Goal: Book appointment/travel/reservation

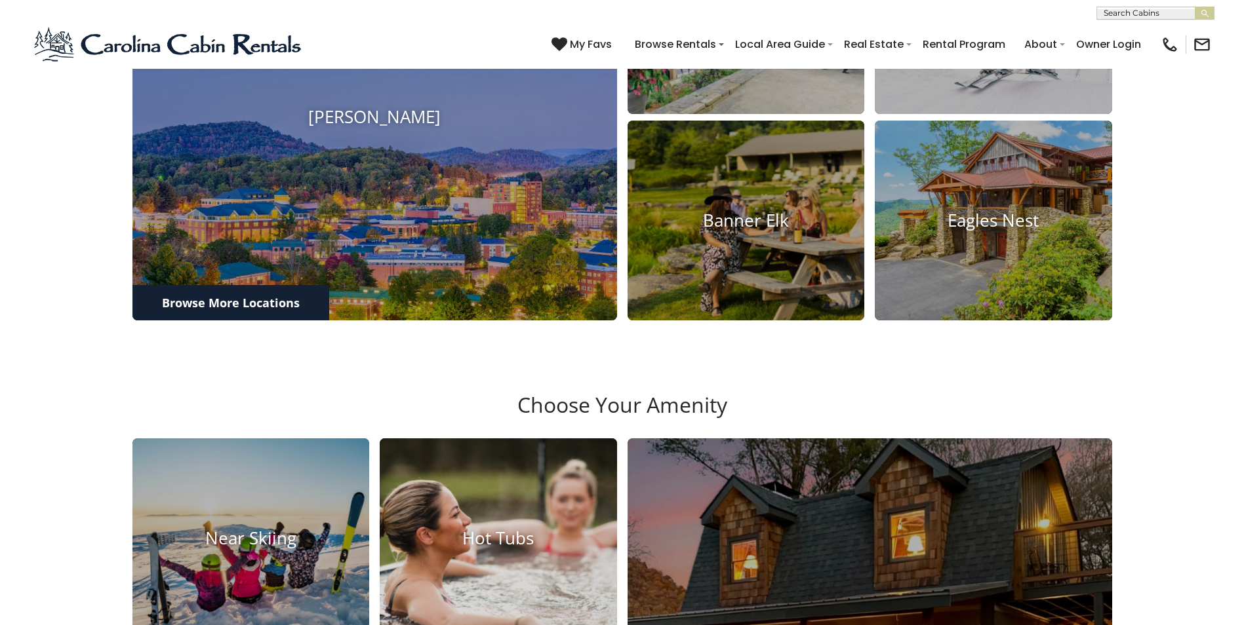
scroll to position [593, 0]
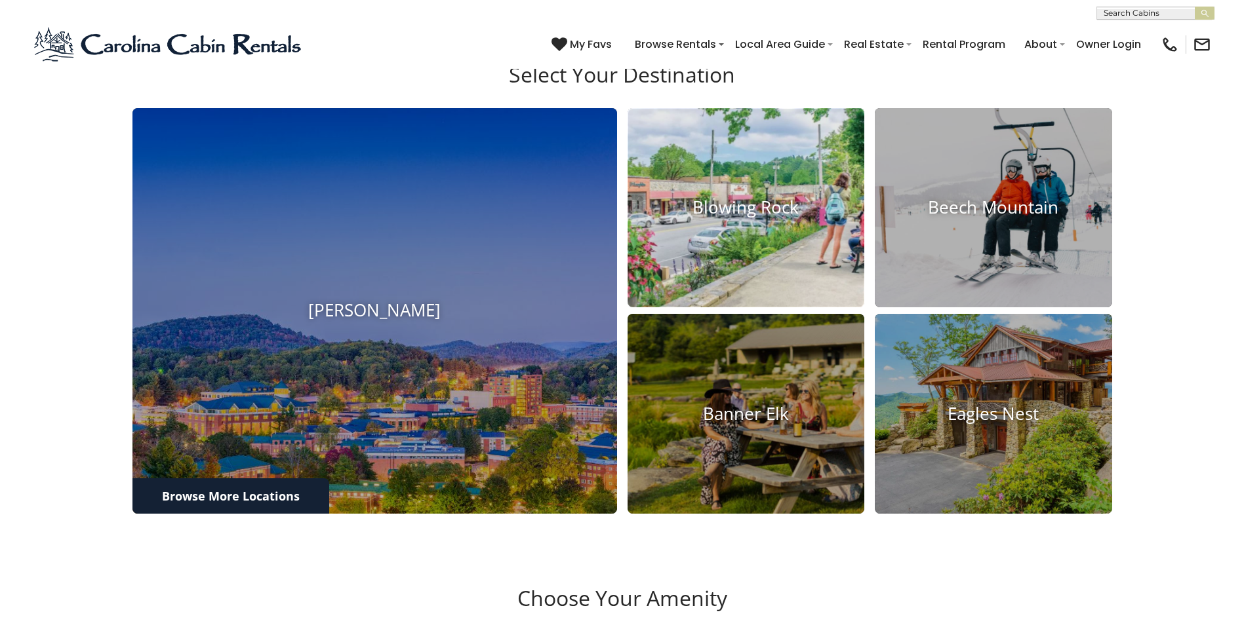
click at [727, 266] on img at bounding box center [745, 208] width 261 height 220
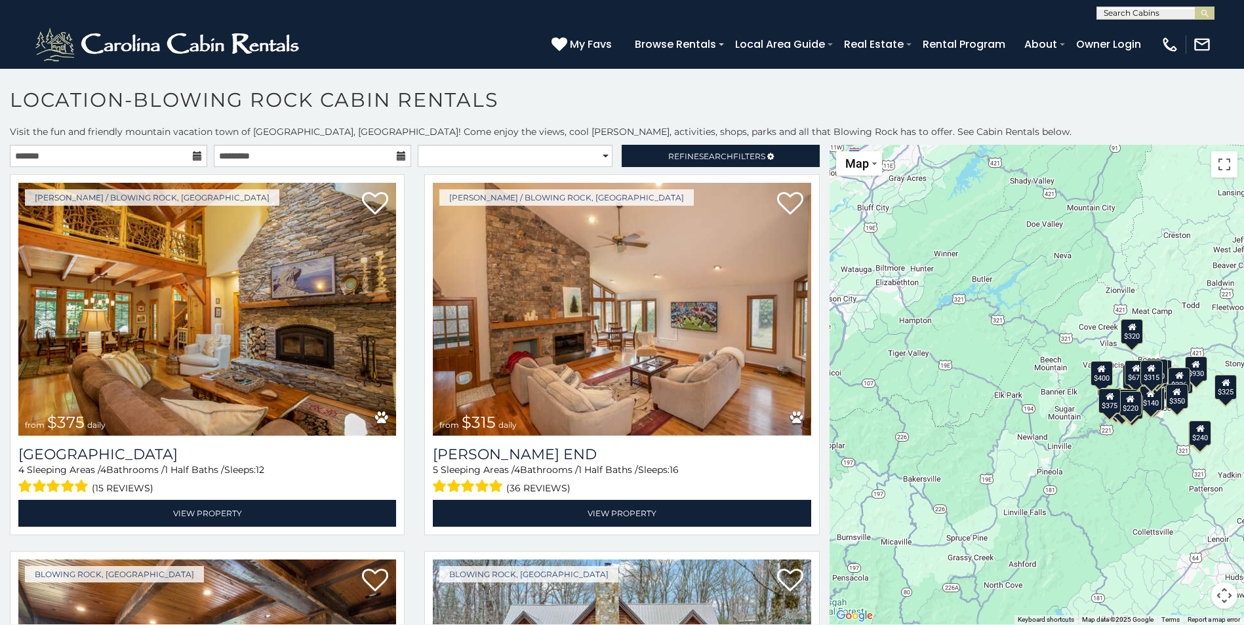
click at [197, 155] on icon at bounding box center [197, 155] width 9 height 9
click at [84, 158] on input "text" at bounding box center [108, 156] width 197 height 22
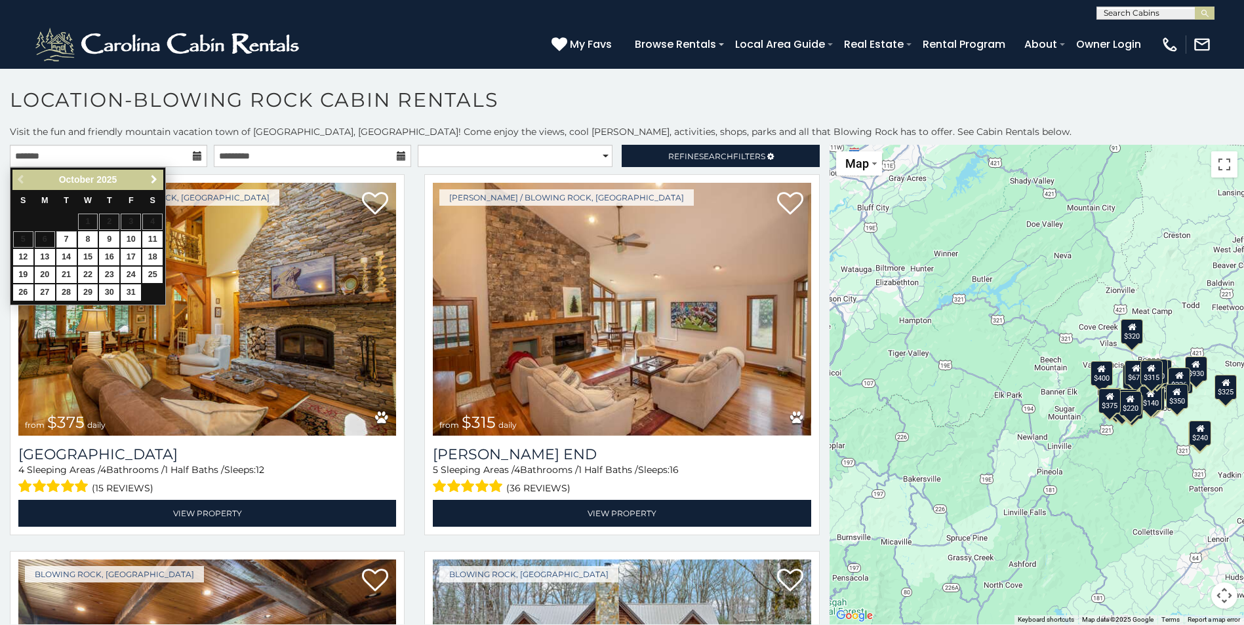
click at [154, 180] on span "Next" at bounding box center [154, 179] width 10 height 10
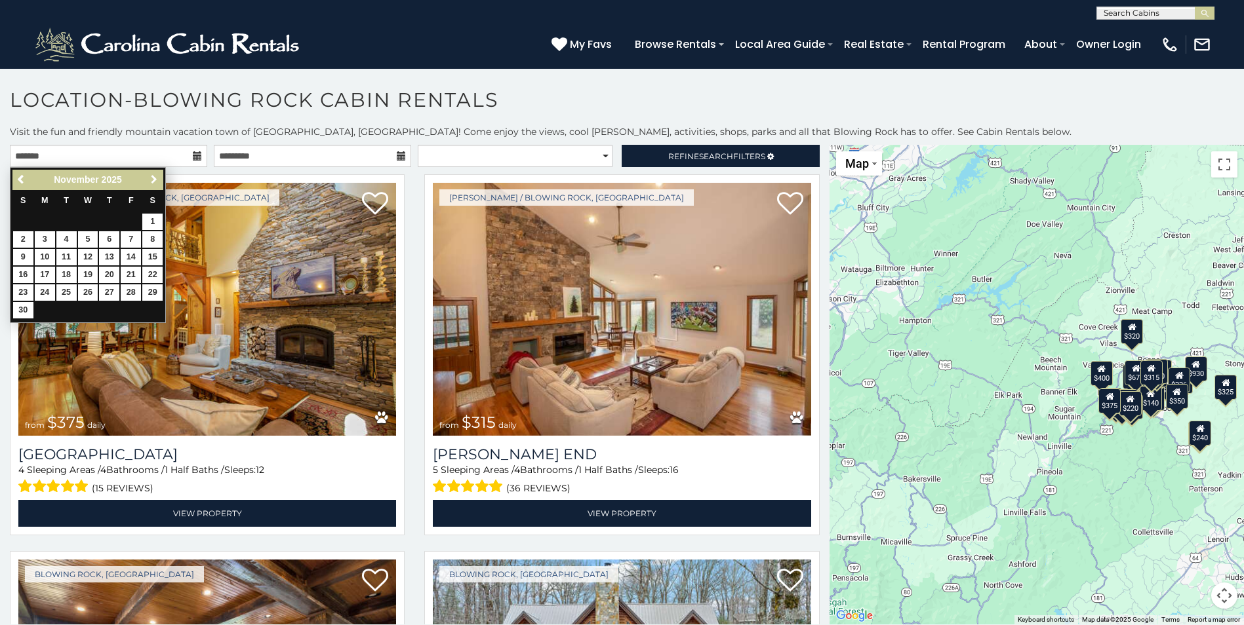
click at [154, 180] on span "Next" at bounding box center [154, 179] width 10 height 10
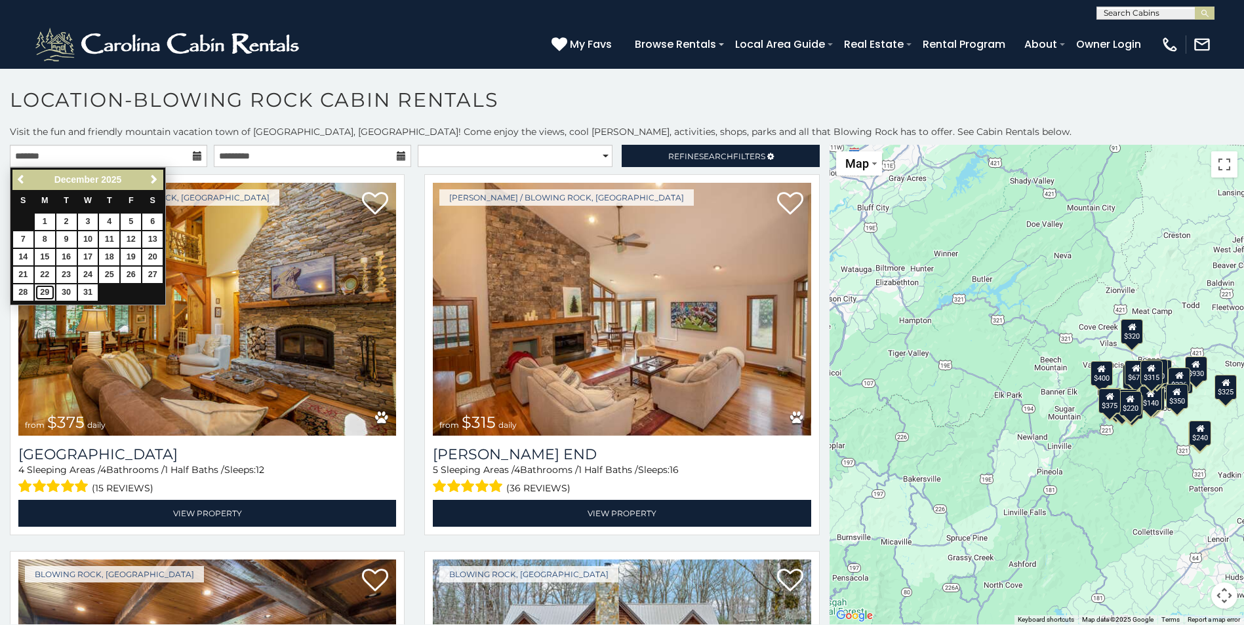
click at [44, 291] on link "29" at bounding box center [45, 293] width 20 height 16
type input "**********"
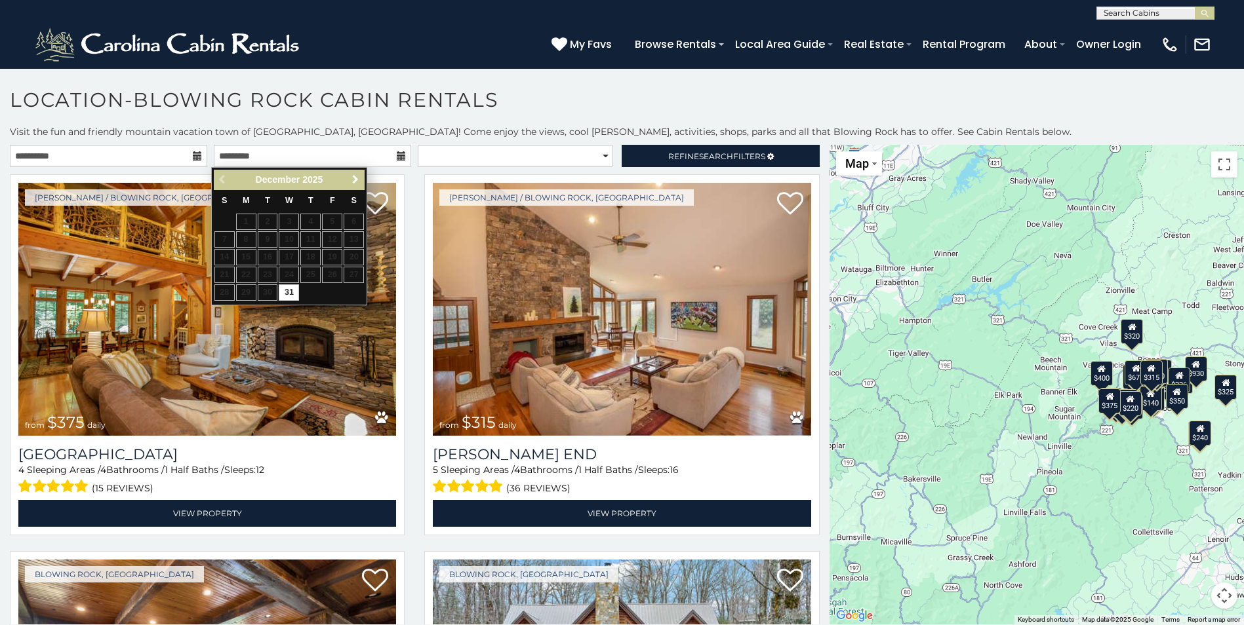
click at [354, 182] on span "Next" at bounding box center [355, 179] width 10 height 10
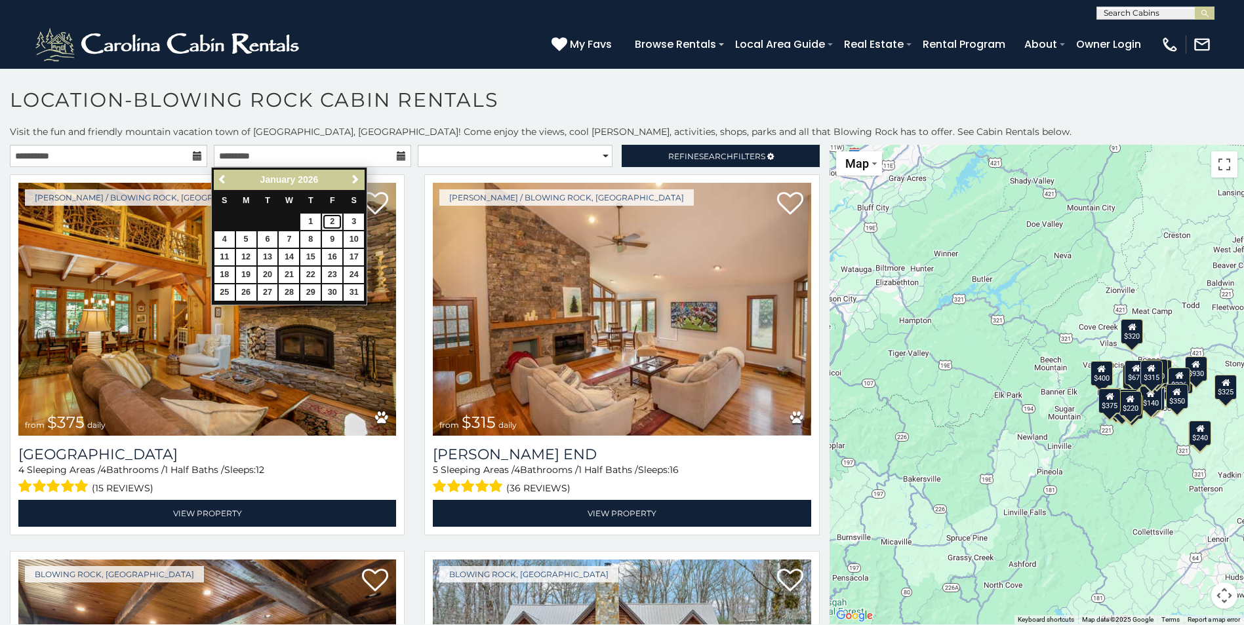
click at [332, 217] on link "2" at bounding box center [332, 222] width 20 height 16
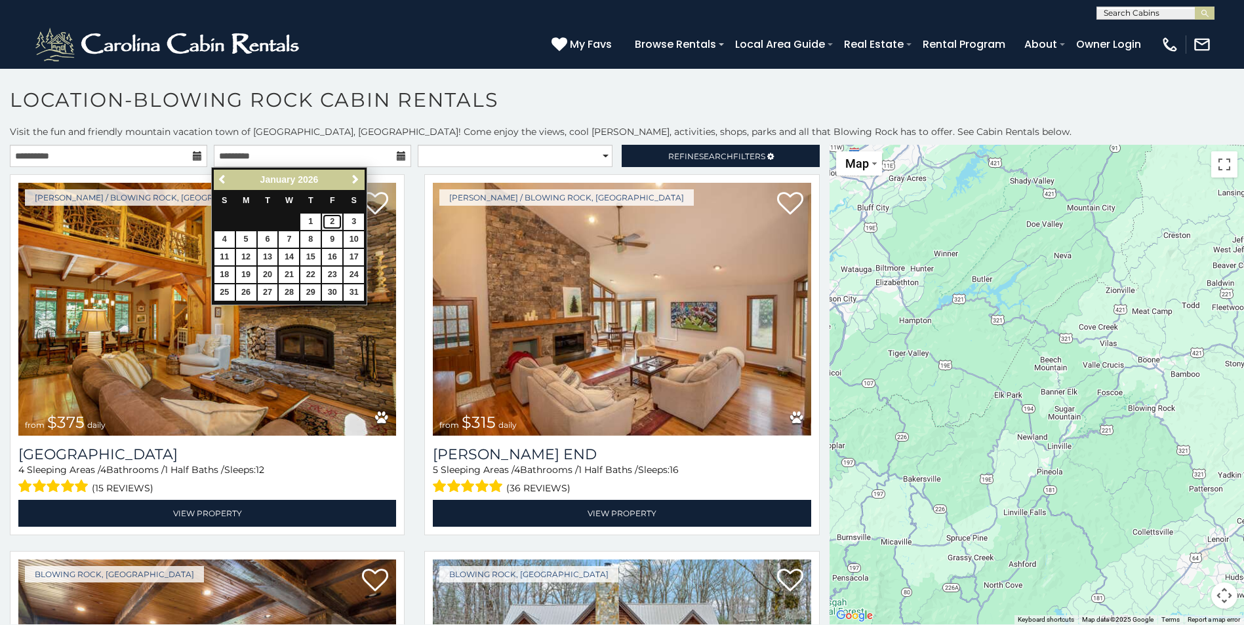
type input "**********"
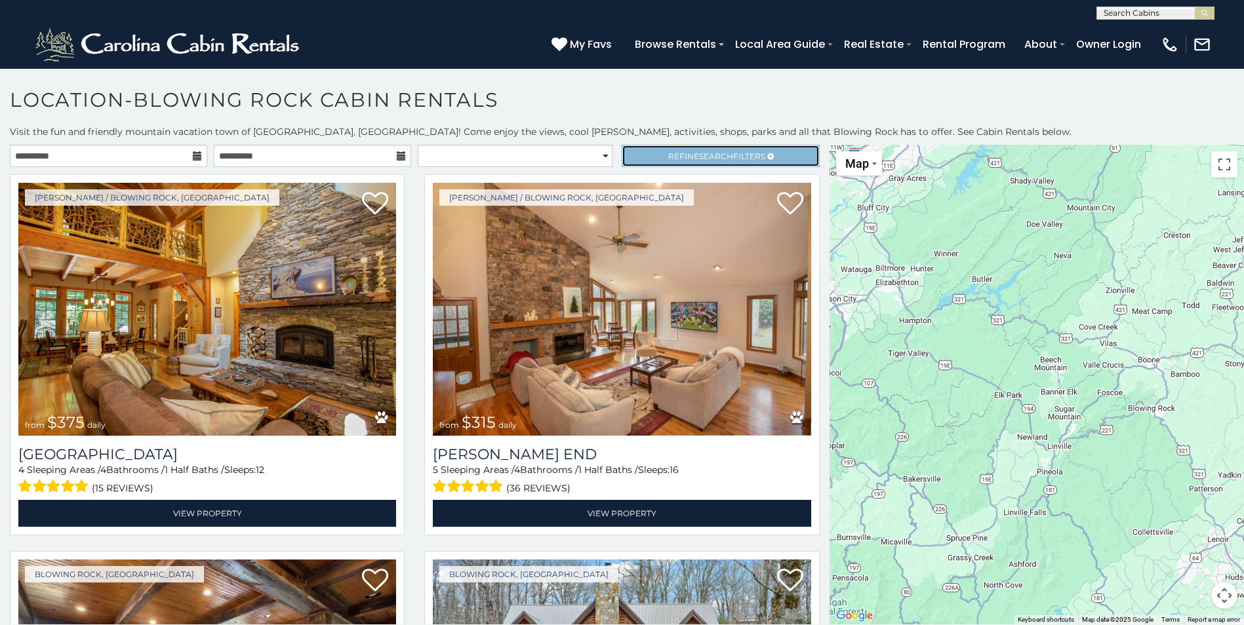
click at [717, 162] on link "Refine Search Filters" at bounding box center [720, 156] width 197 height 22
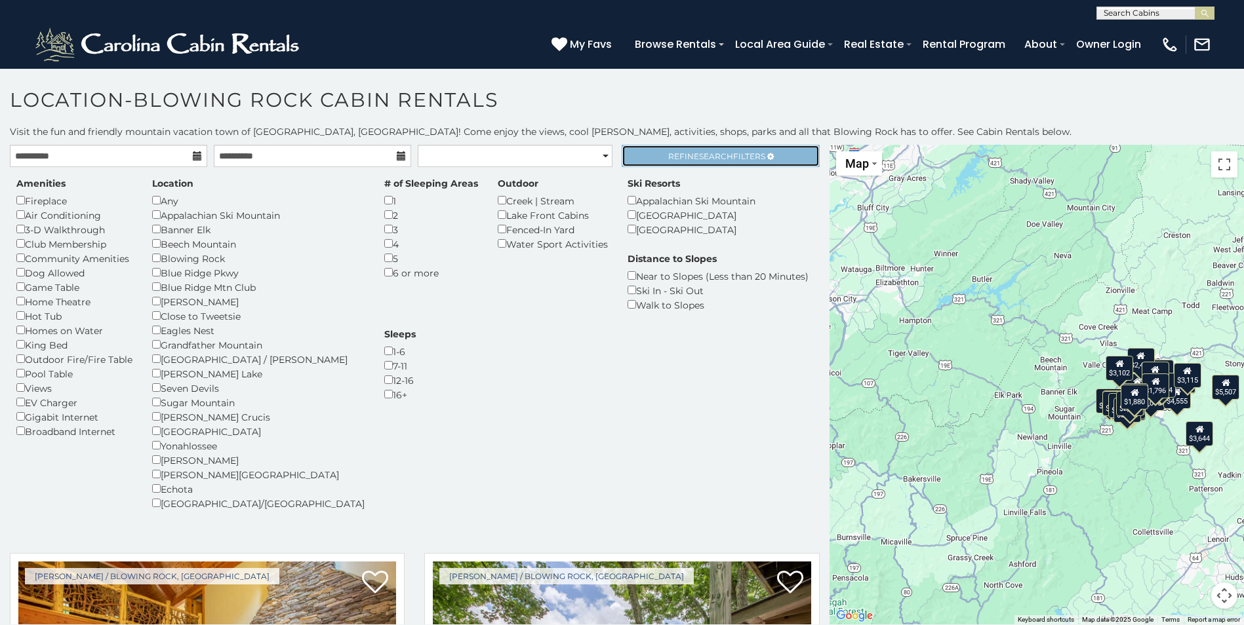
click at [718, 162] on link "Refine Search Filters" at bounding box center [720, 156] width 197 height 22
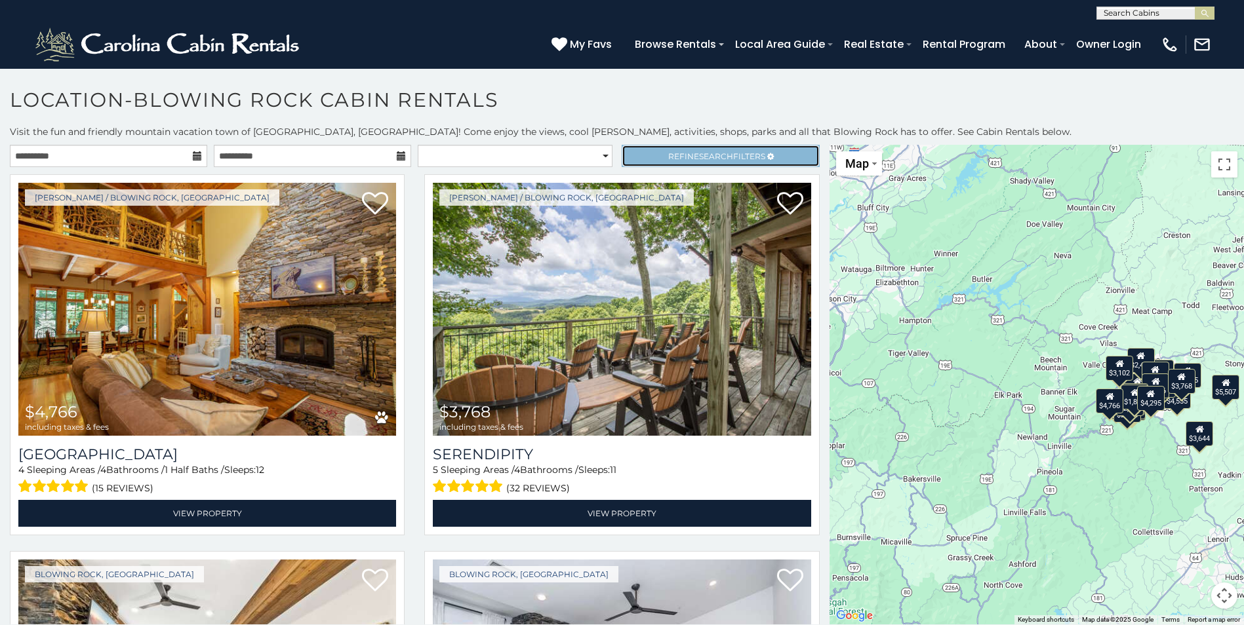
click at [681, 156] on span "Refine Search Filters" at bounding box center [716, 156] width 97 height 10
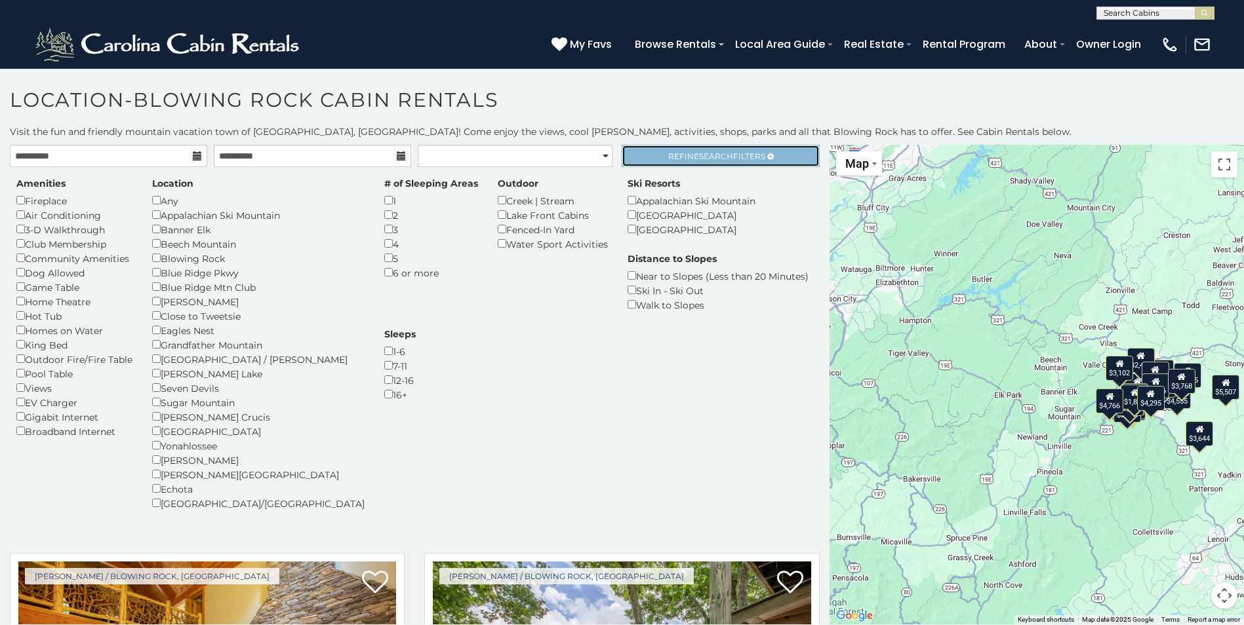
click at [684, 159] on span "Refine Search Filters" at bounding box center [716, 156] width 97 height 10
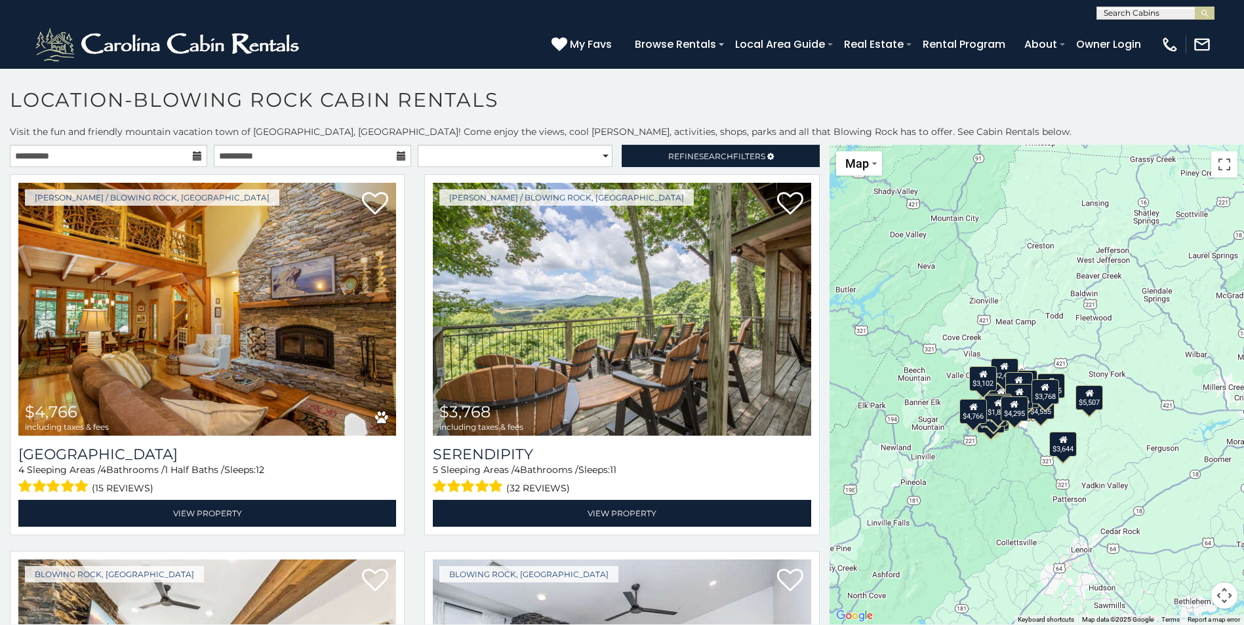
drag, startPoint x: 1066, startPoint y: 473, endPoint x: 1008, endPoint y: 476, distance: 57.8
click at [1008, 476] on div "$4,766 $3,768 $4,295 $2,639 $2,016 $5,507 $4,970 $3,644 $4,697 $5,123 $4,277 $3…" at bounding box center [1036, 385] width 414 height 480
click at [1012, 460] on div "$4,766 $3,768 $4,295 $2,639 $2,016 $5,507 $4,970 $3,644 $4,697 $5,123 $4,277 $3…" at bounding box center [1036, 385] width 414 height 480
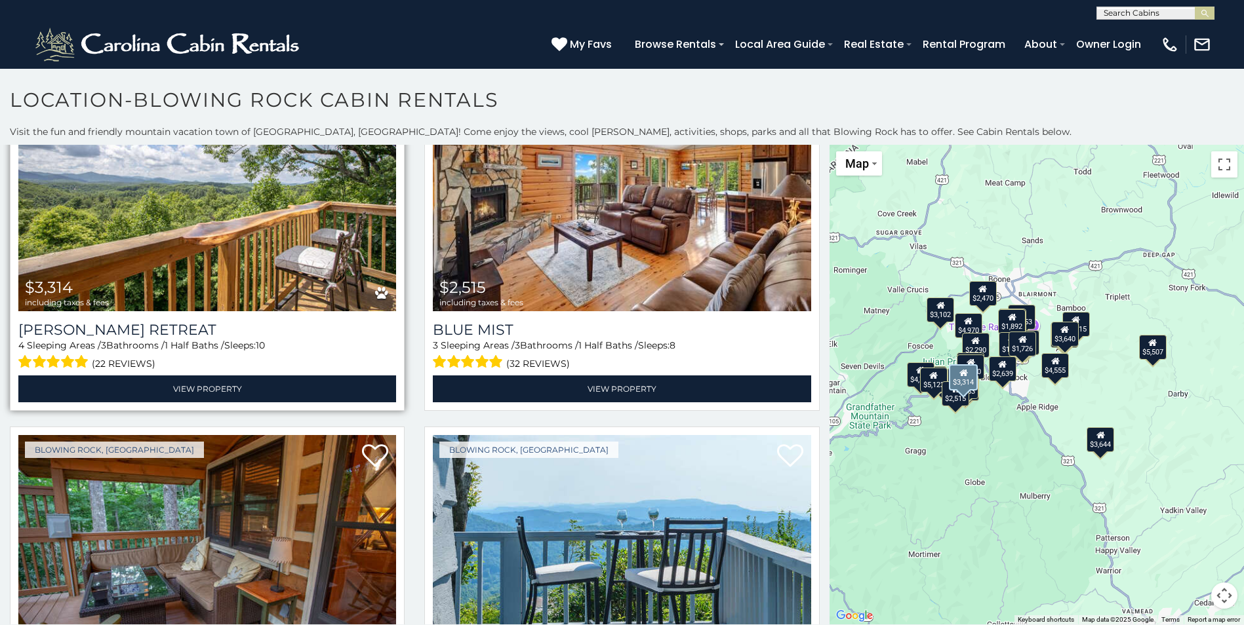
scroll to position [3278, 0]
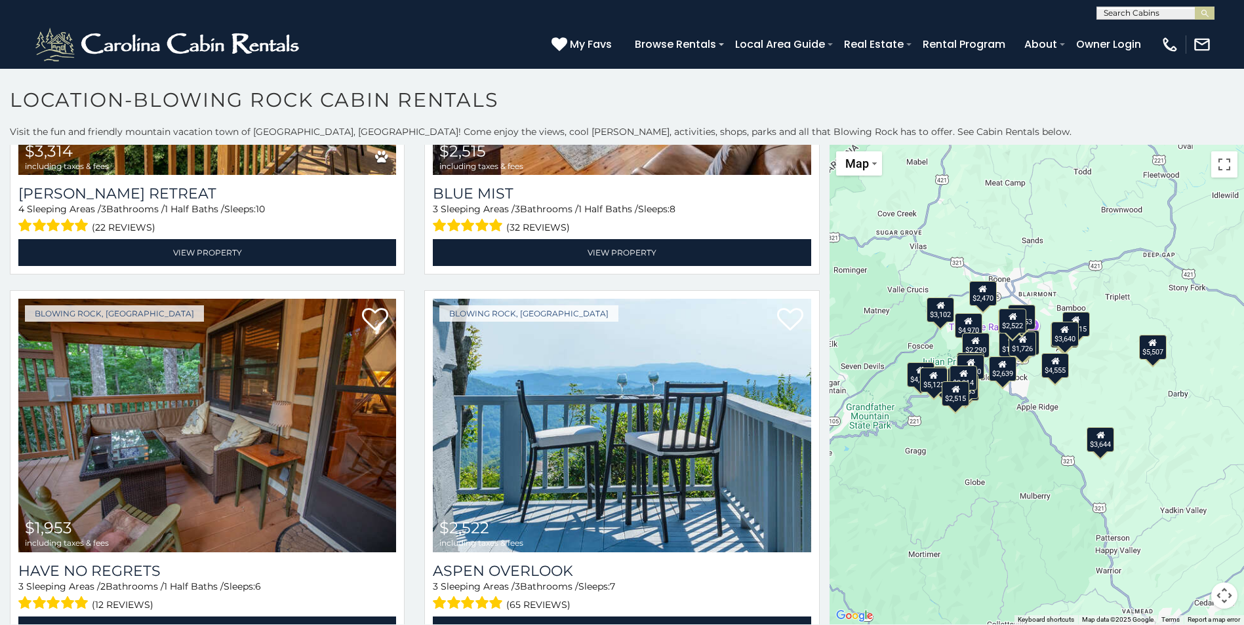
click at [1098, 370] on div "$4,766 $3,768 $4,295 $2,639 $2,016 $5,507 $4,970 $3,644 $4,697 $5,123 $4,277 $3…" at bounding box center [1036, 385] width 414 height 480
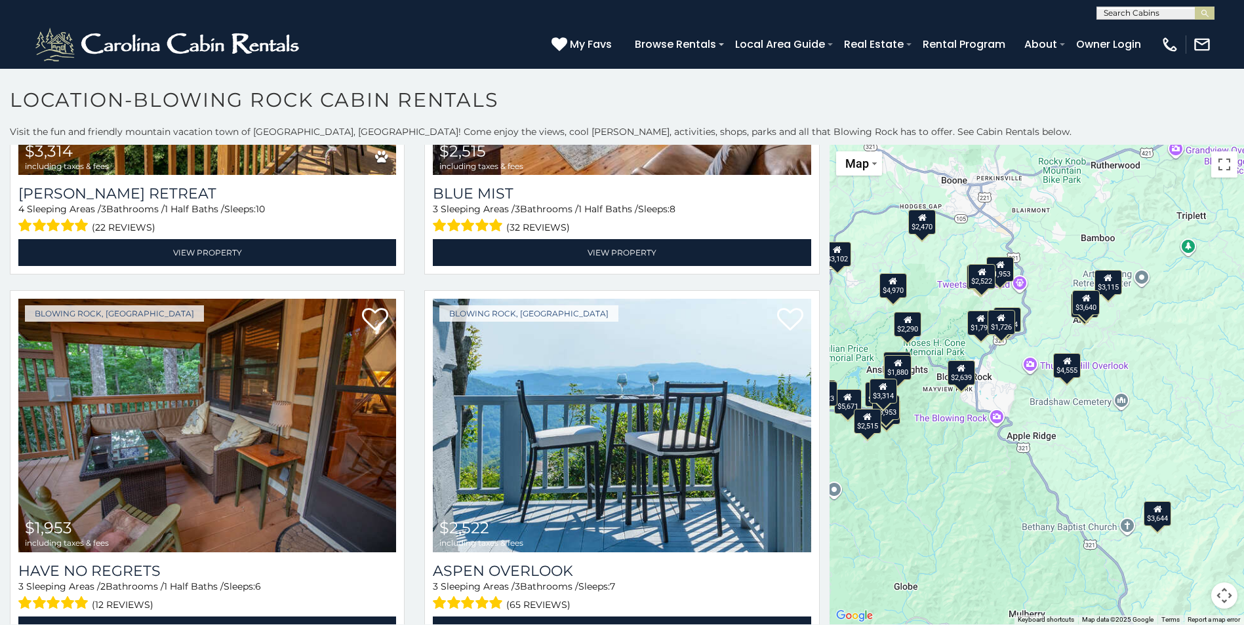
drag, startPoint x: 986, startPoint y: 327, endPoint x: 1048, endPoint y: 317, distance: 62.3
click at [1048, 317] on div "$4,766 $3,768 $4,295 $2,639 $2,016 $5,507 $4,970 $3,644 $4,697 $5,123 $4,277 $3…" at bounding box center [1036, 385] width 414 height 480
click at [976, 328] on div "$1,796" at bounding box center [980, 323] width 28 height 25
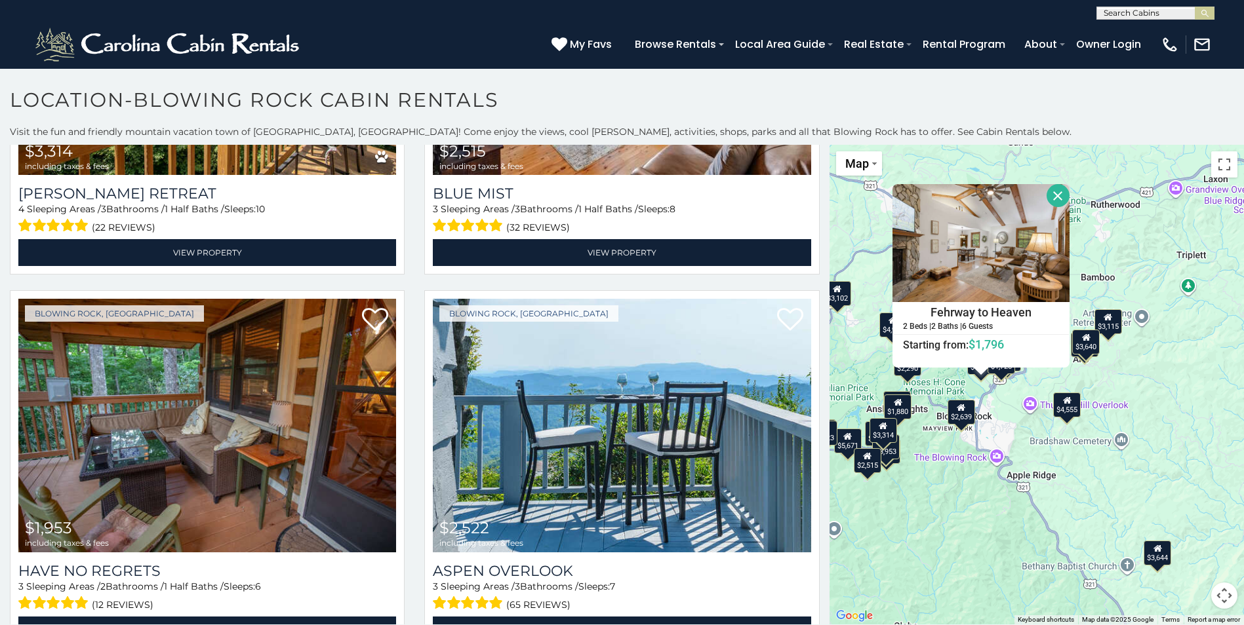
click at [1050, 193] on button "Close" at bounding box center [1057, 195] width 23 height 23
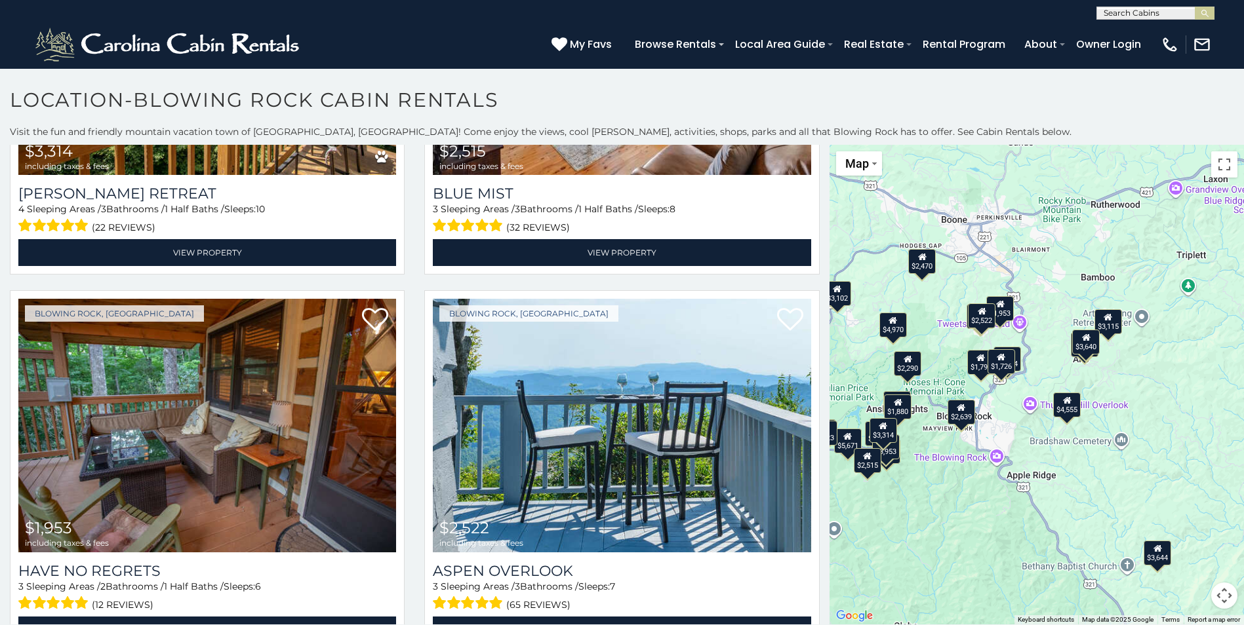
click at [978, 315] on icon at bounding box center [981, 311] width 9 height 9
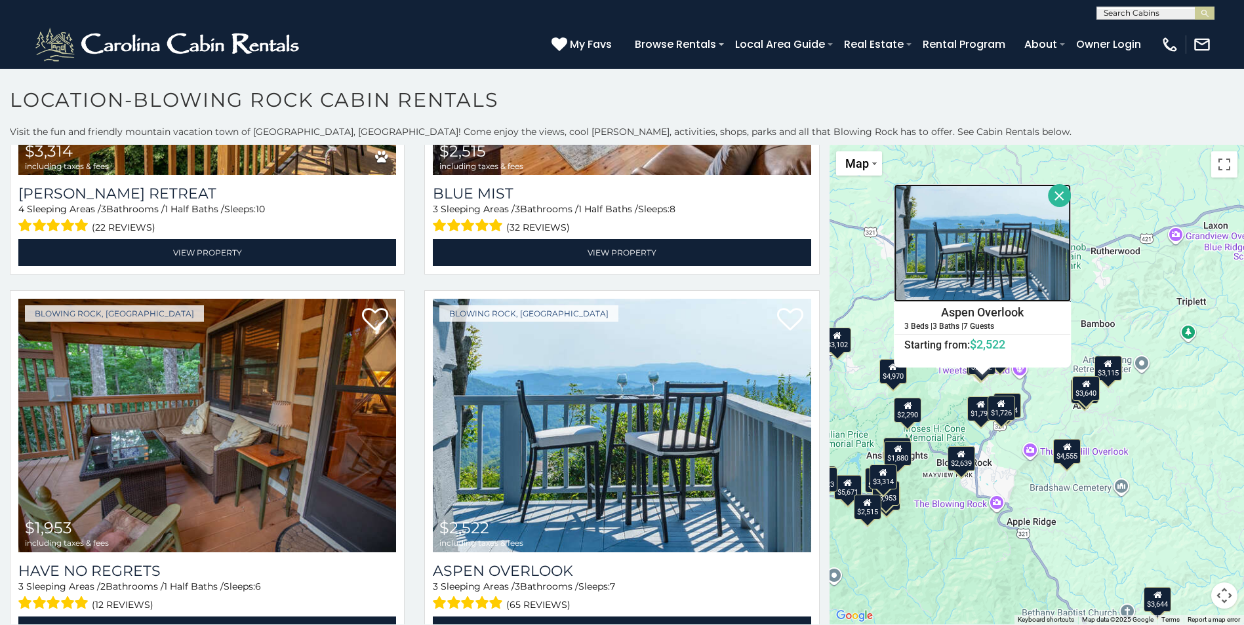
click at [997, 273] on img at bounding box center [982, 243] width 177 height 118
click at [1055, 196] on button "Close" at bounding box center [1059, 195] width 23 height 23
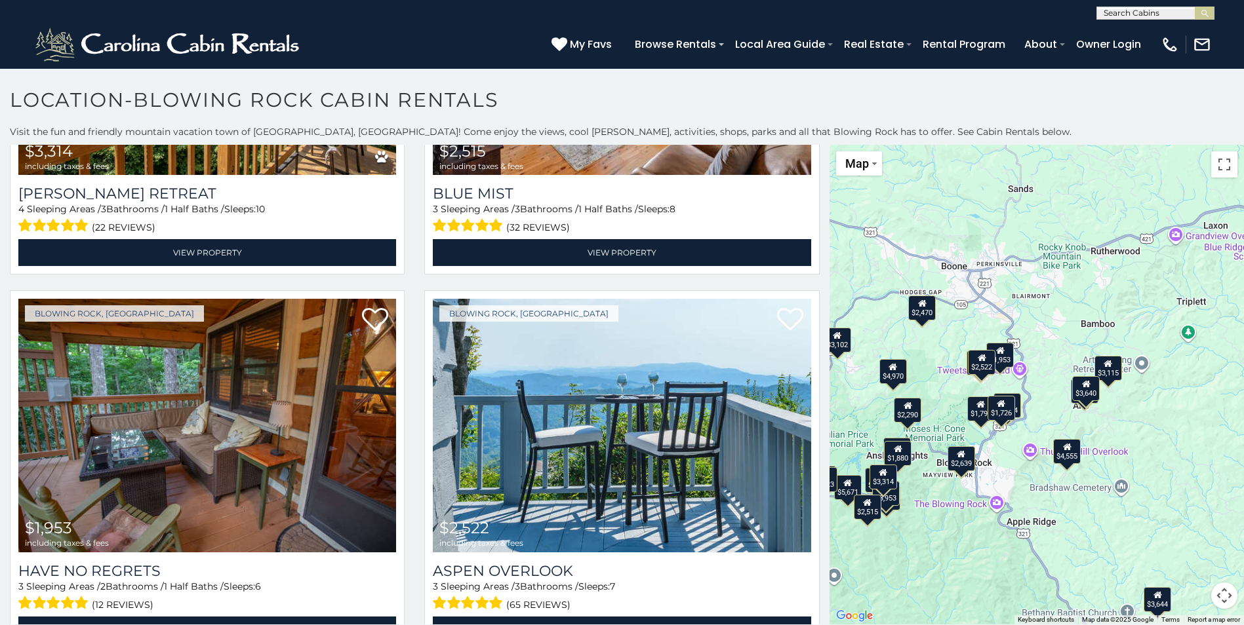
click at [1002, 353] on div "$1,953" at bounding box center [1000, 355] width 28 height 25
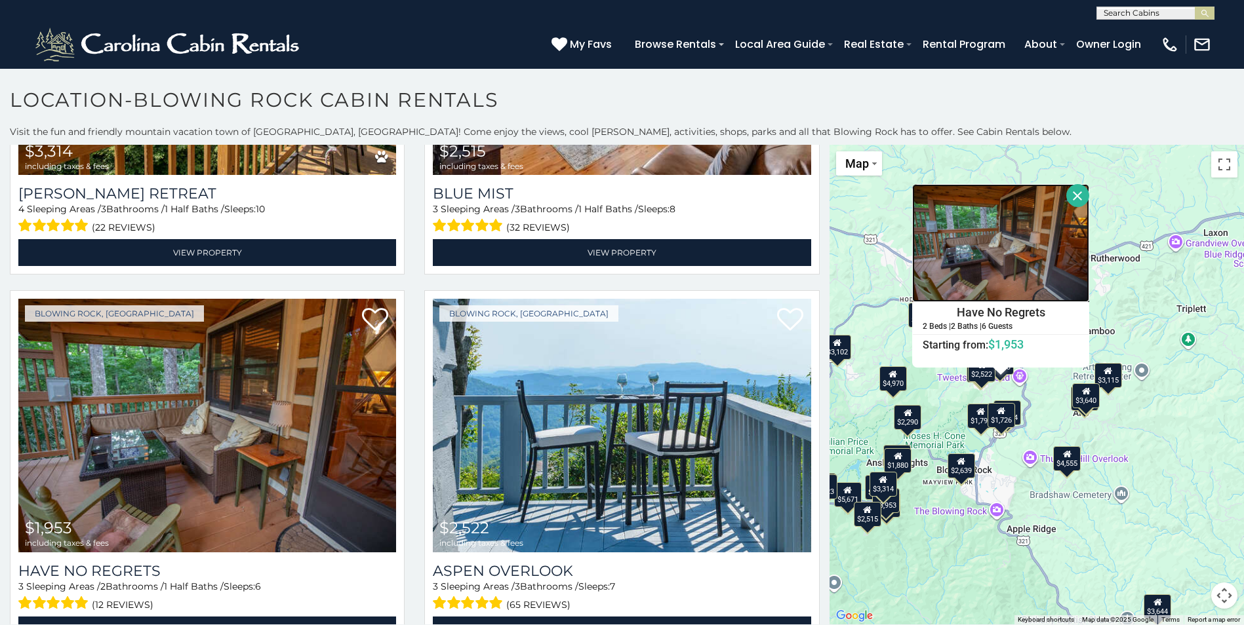
click at [986, 251] on img at bounding box center [1000, 243] width 177 height 118
click at [1069, 195] on button "Close" at bounding box center [1077, 195] width 23 height 23
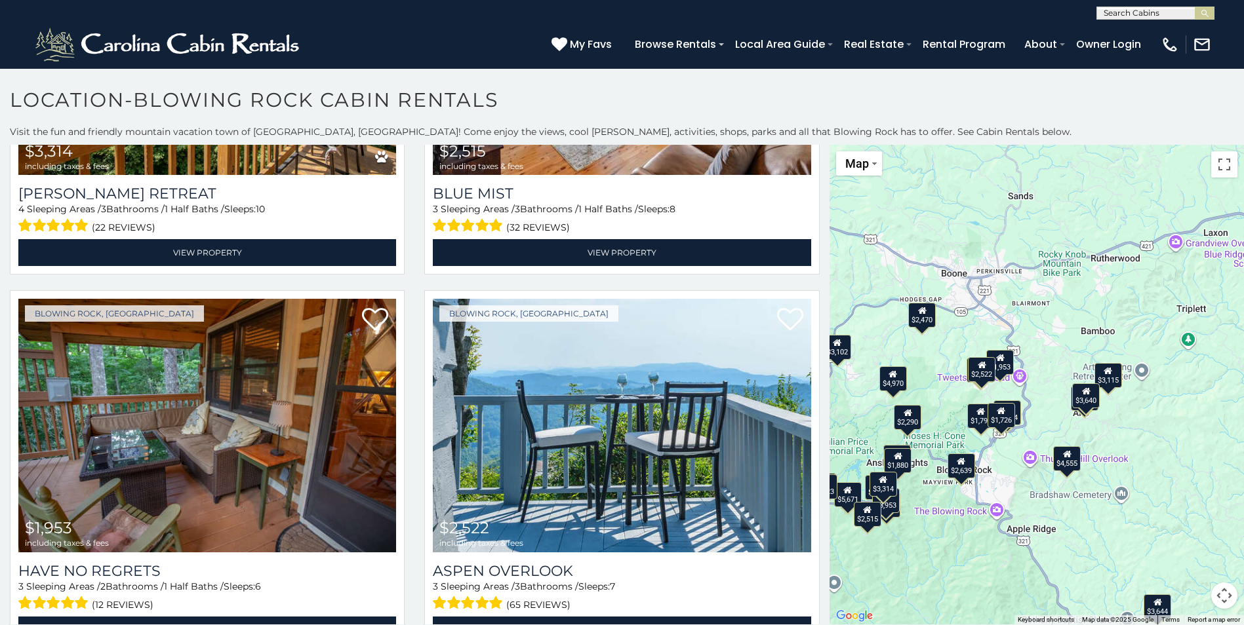
click at [959, 467] on div "$2,639" at bounding box center [961, 466] width 28 height 25
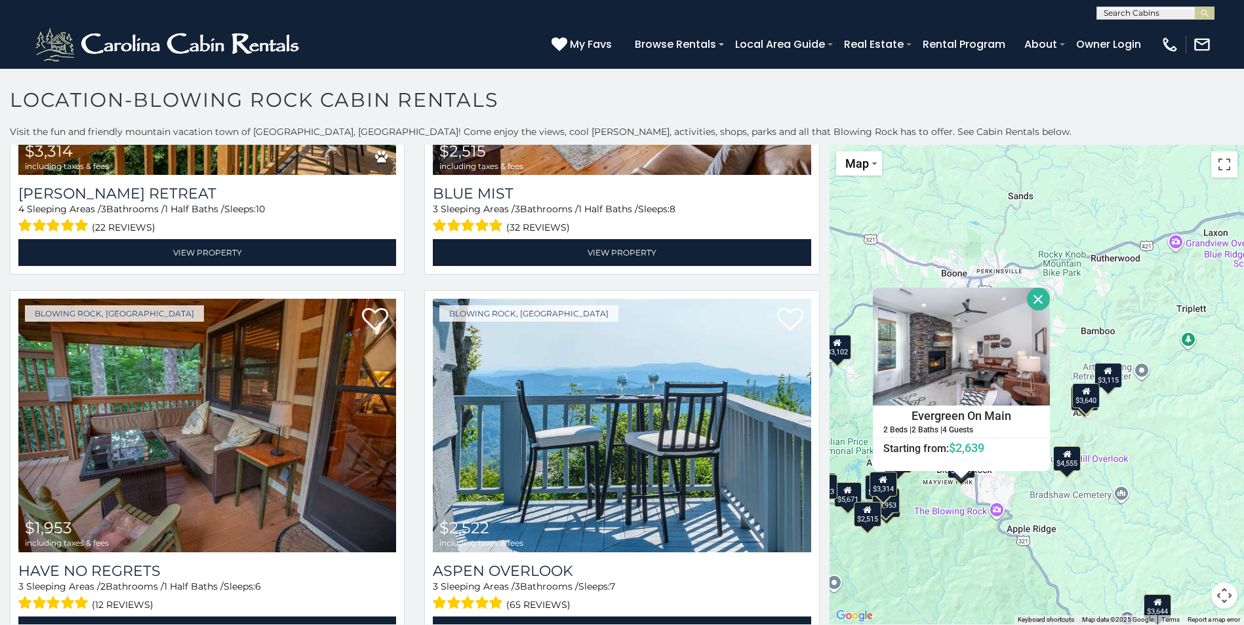
click at [1035, 296] on button "Close" at bounding box center [1038, 299] width 23 height 23
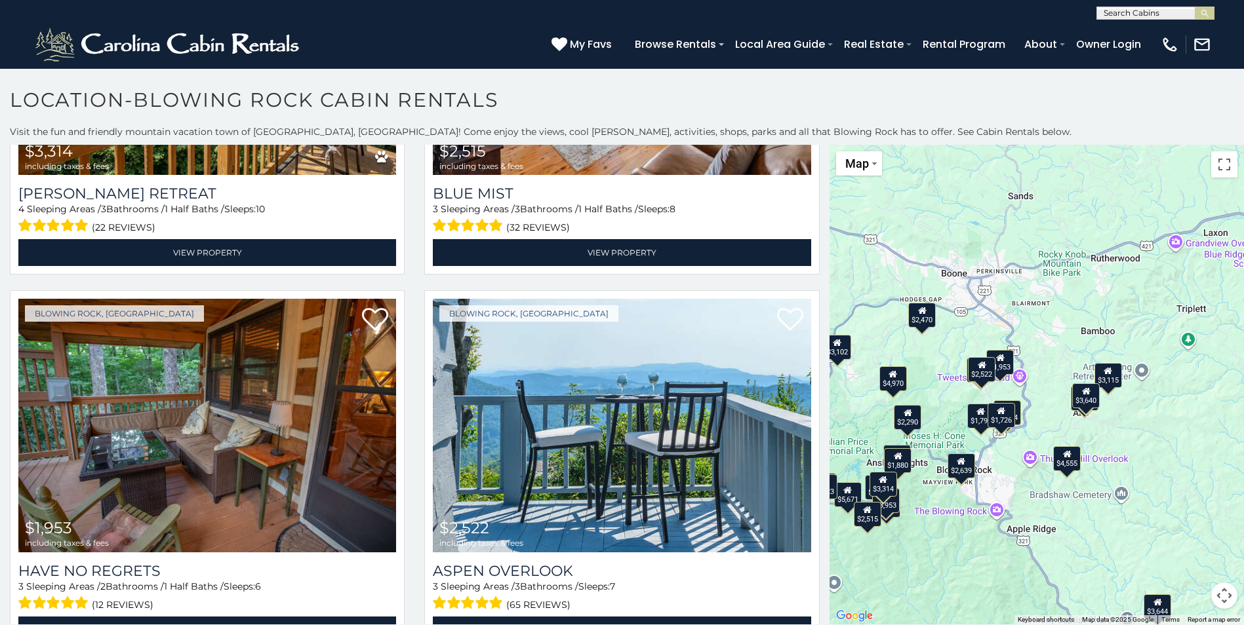
click at [990, 464] on div "$4,766 $3,768 $4,295 $2,639 $2,016 $5,507 $4,970 $3,644 $4,697 $5,123 $4,277 $3…" at bounding box center [1036, 385] width 414 height 480
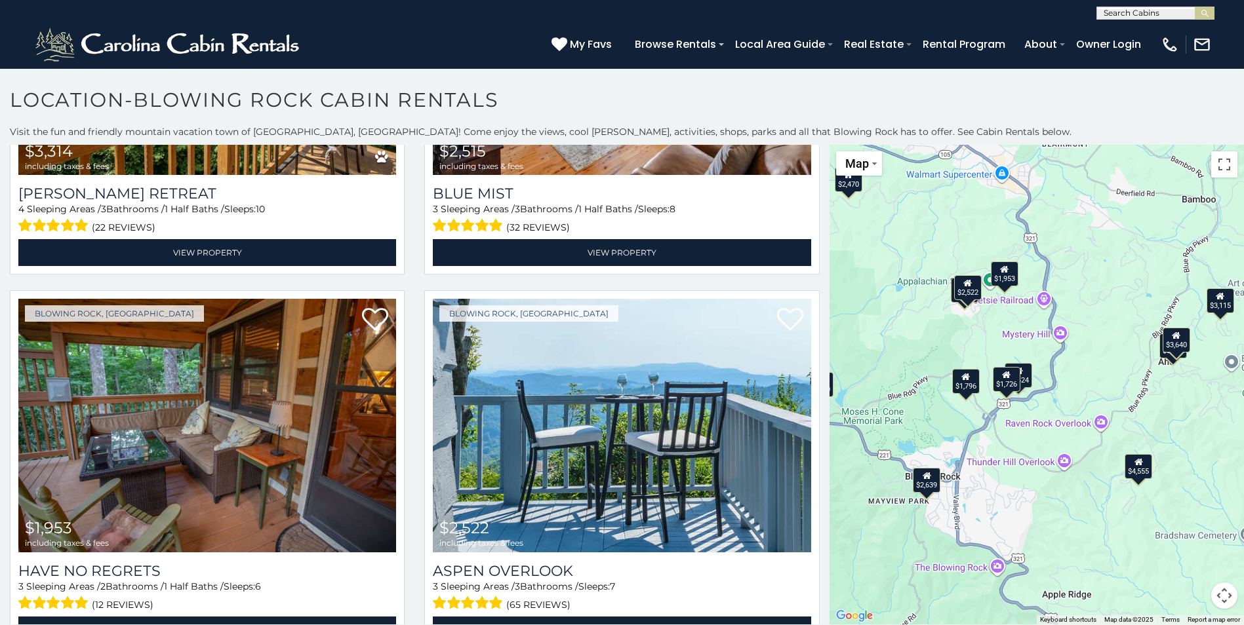
click at [961, 381] on icon at bounding box center [965, 376] width 9 height 9
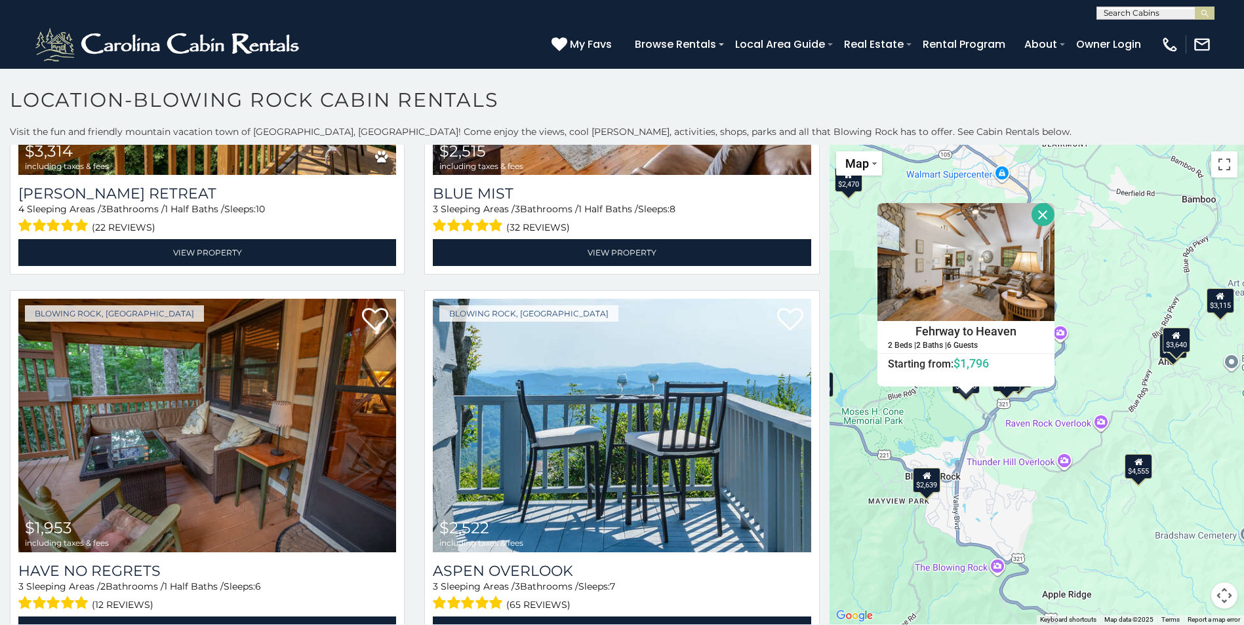
click at [1037, 209] on button "Close" at bounding box center [1042, 214] width 23 height 23
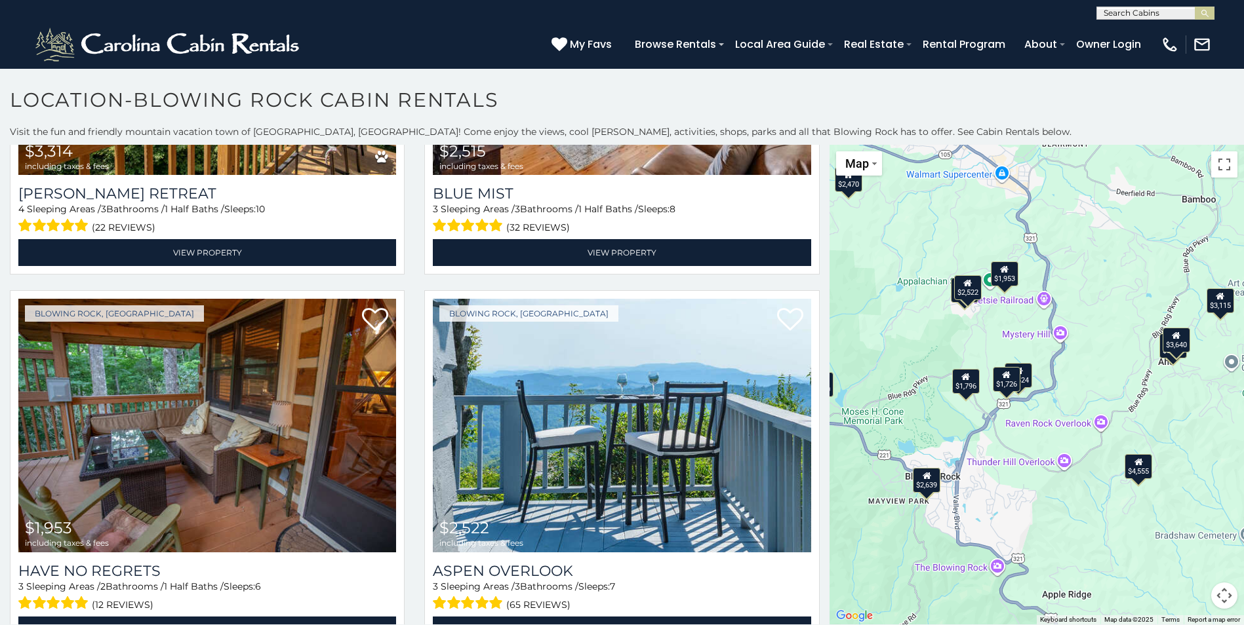
click at [1000, 384] on div "$1,726" at bounding box center [1006, 379] width 28 height 25
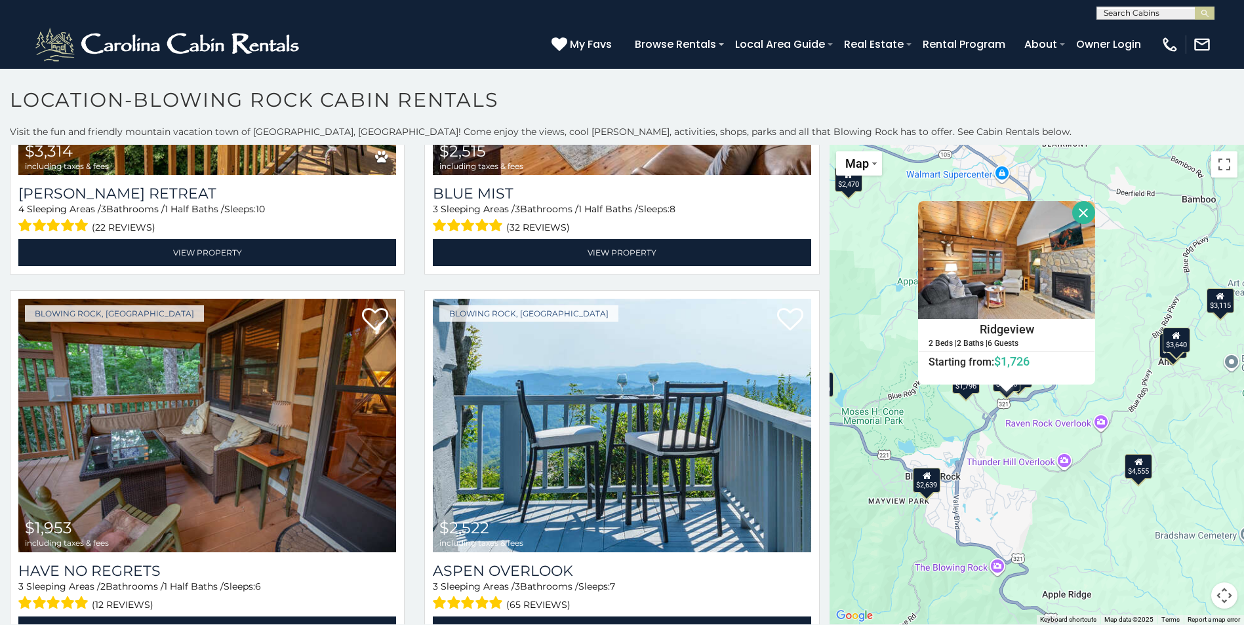
click at [1033, 417] on div "$4,766 $3,768 $4,295 $2,639 $2,016 $5,507 $4,970 $3,644 $4,697 $5,123 $4,277 $3…" at bounding box center [1036, 385] width 414 height 480
click at [1082, 212] on button "Close" at bounding box center [1083, 212] width 23 height 23
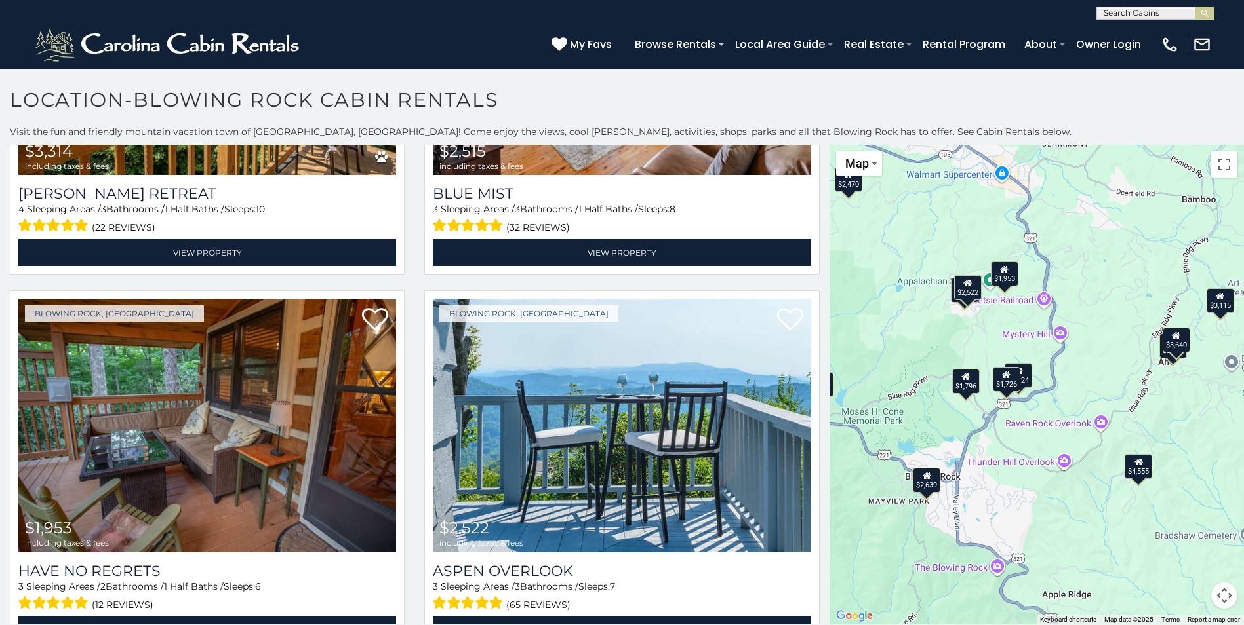
click at [1021, 371] on div "$2,424" at bounding box center [1018, 375] width 28 height 25
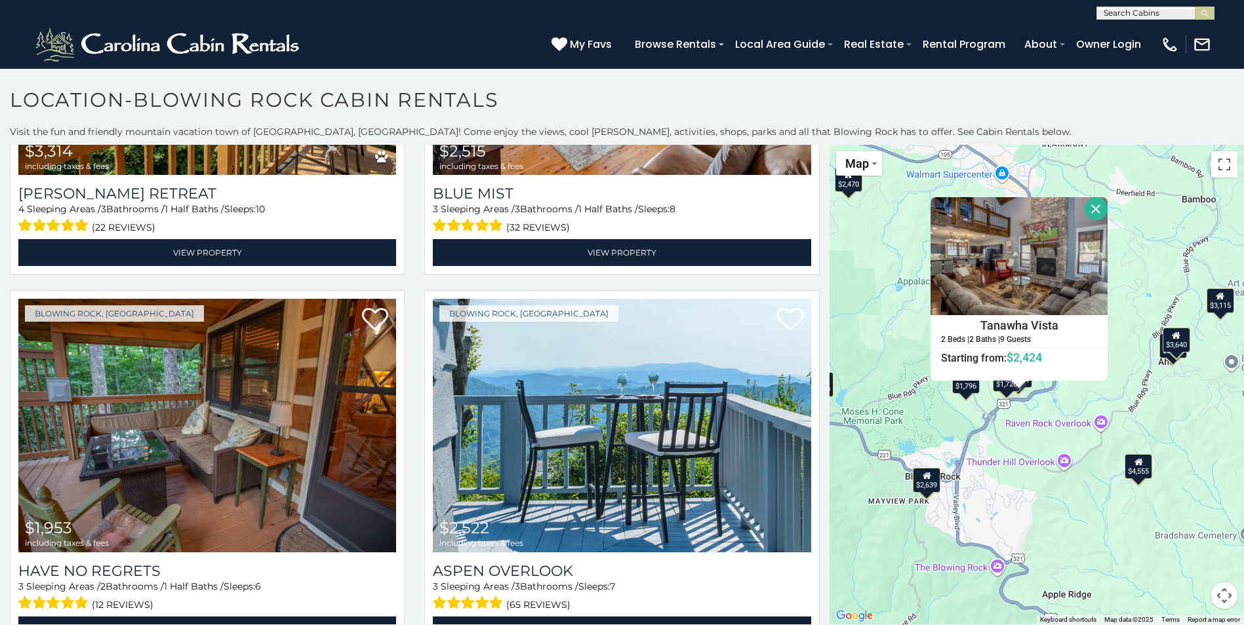
click at [1086, 212] on button "Close" at bounding box center [1095, 208] width 23 height 23
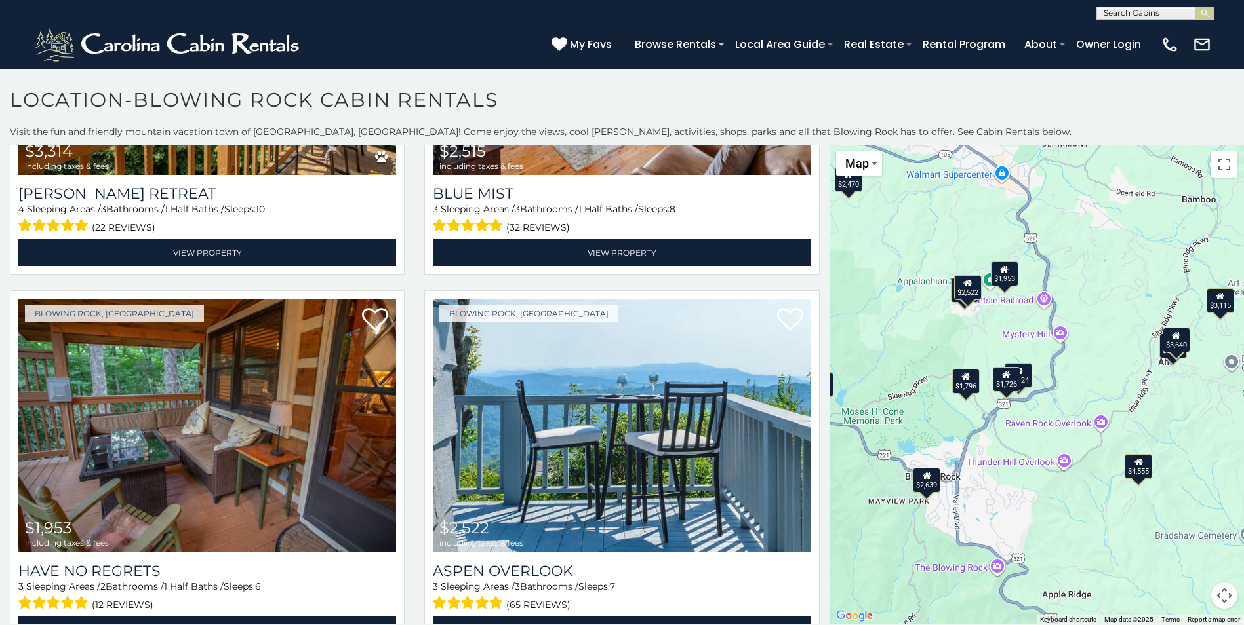
click at [995, 275] on div "$1,953" at bounding box center [1004, 274] width 28 height 25
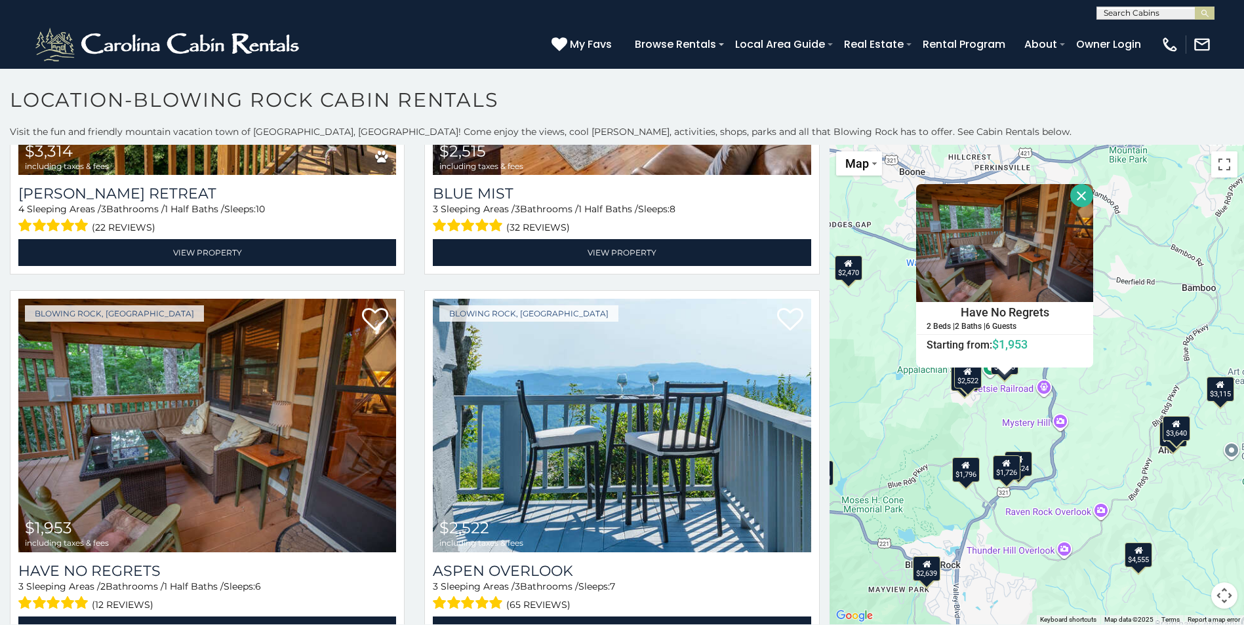
click at [1071, 195] on button "Close" at bounding box center [1081, 195] width 23 height 23
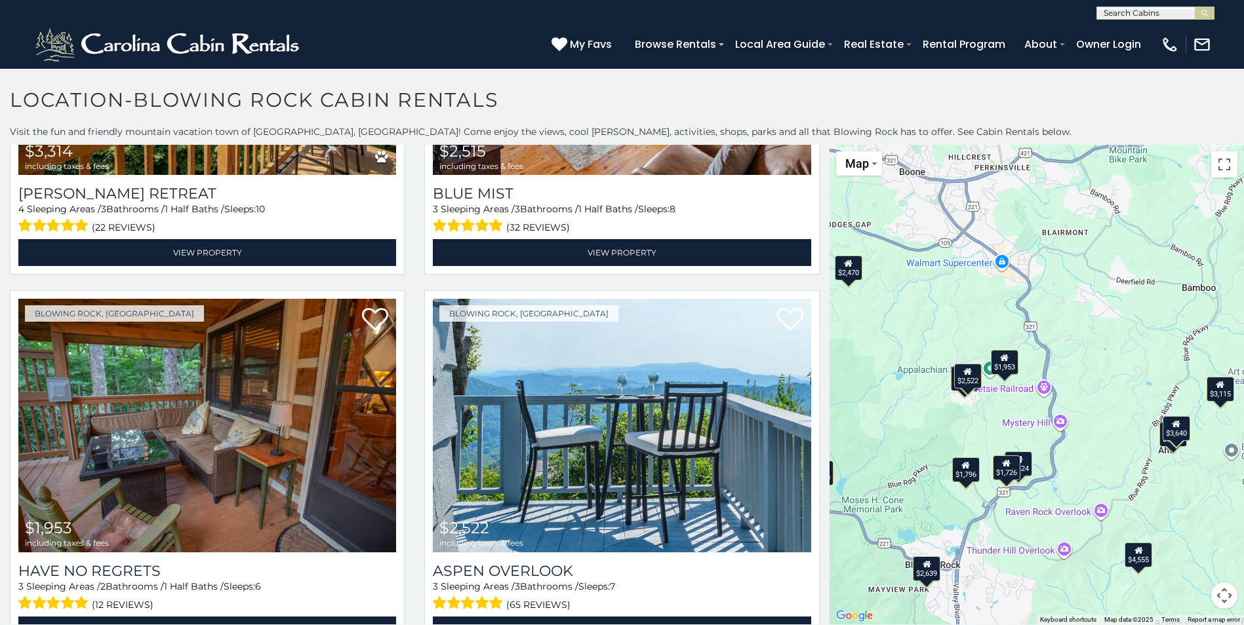
click at [962, 386] on div "$2,522" at bounding box center [968, 376] width 28 height 25
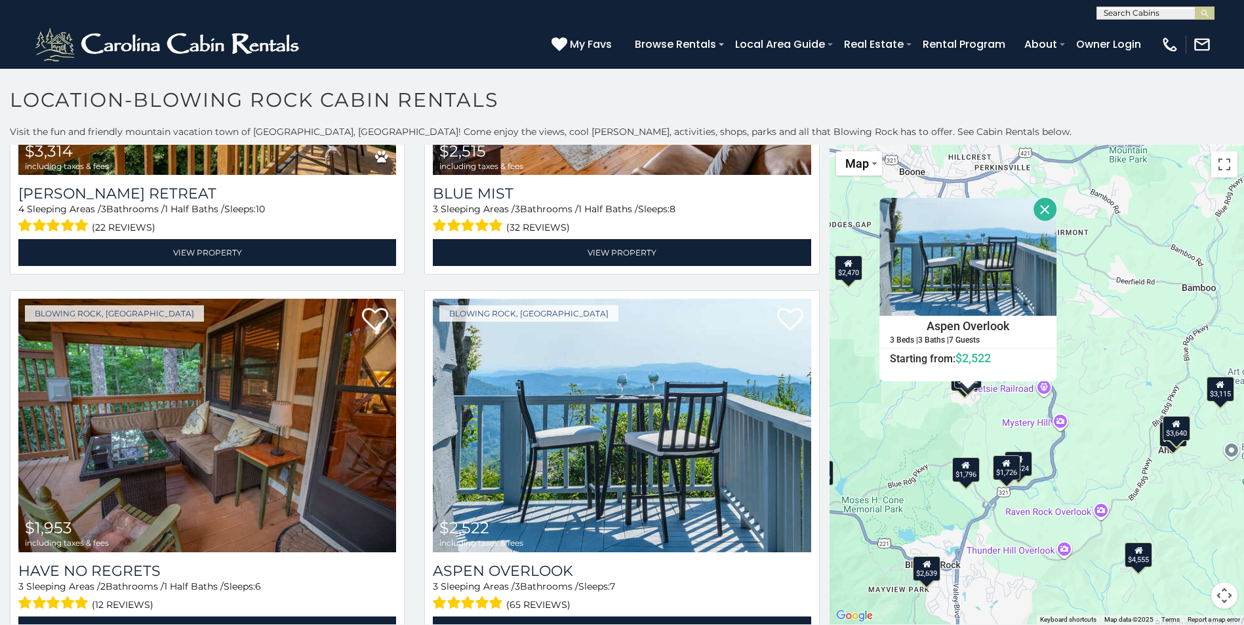
click at [1035, 208] on button "Close" at bounding box center [1044, 209] width 23 height 23
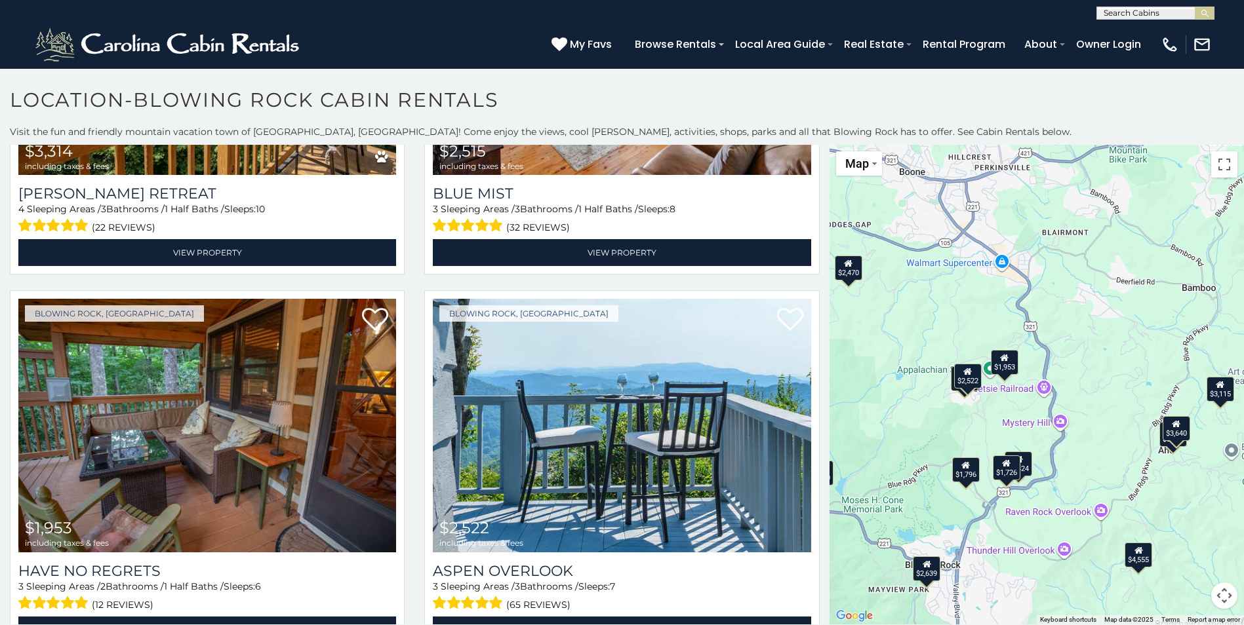
click at [954, 392] on div "$4,766 $3,768 $4,295 $2,639 $2,016 $5,507 $4,970 $3,644 $4,697 $5,123 $4,277 $3…" at bounding box center [1036, 385] width 414 height 480
click at [950, 398] on div "$4,766 $3,768 $4,295 $2,639 $2,016 $5,507 $4,970 $3,644 $4,697 $5,123 $4,277 $3…" at bounding box center [1036, 385] width 414 height 480
click at [950, 394] on div "$4,766 $3,768 $4,295 $2,639 $2,016 $5,507 $4,970 $3,644 $4,697 $5,123 $4,277 $3…" at bounding box center [1036, 385] width 414 height 480
click at [846, 275] on div "$2,470" at bounding box center [849, 268] width 28 height 25
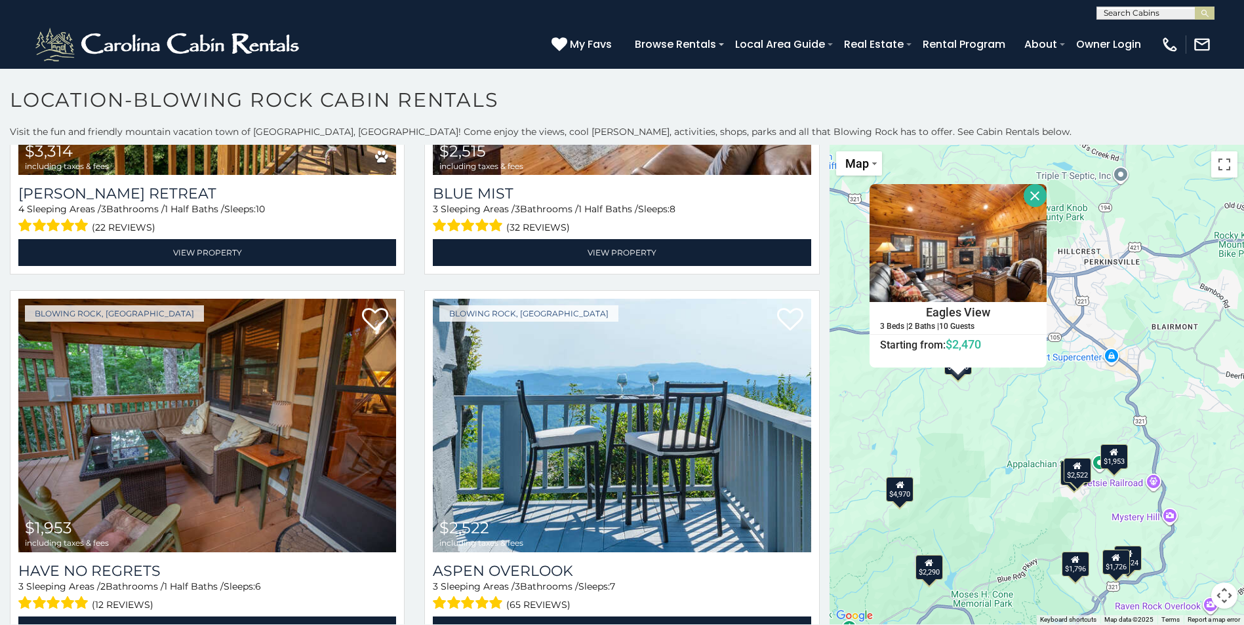
click at [1031, 195] on button "Close" at bounding box center [1034, 195] width 23 height 23
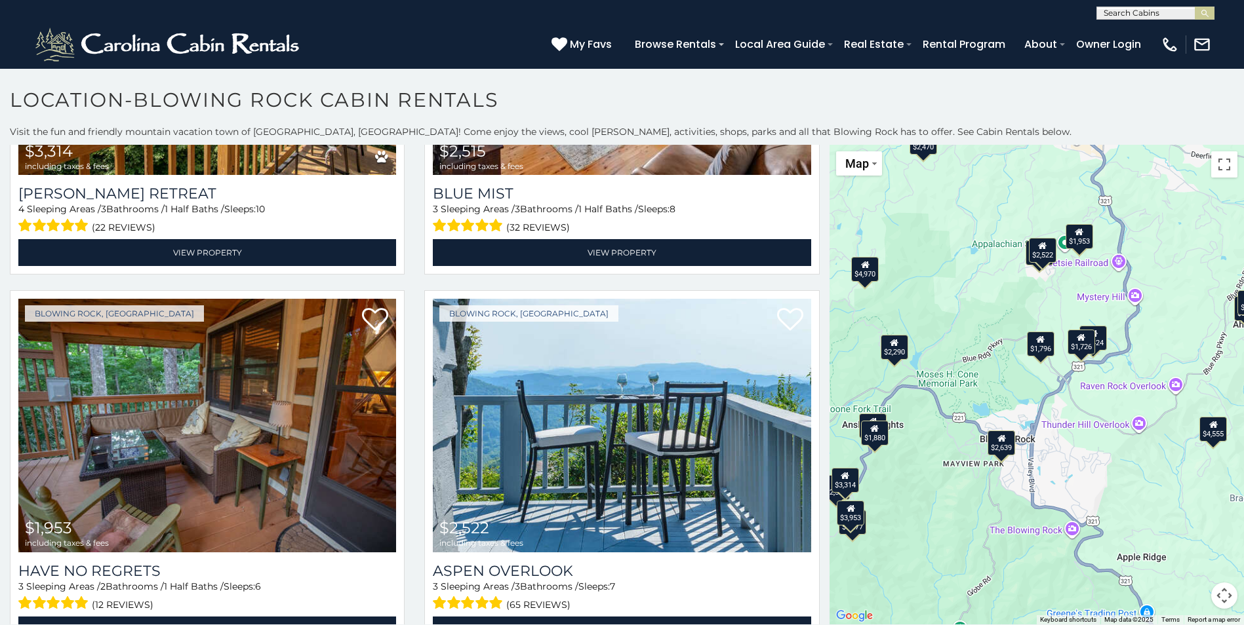
drag, startPoint x: 1012, startPoint y: 567, endPoint x: 975, endPoint y: 343, distance: 227.2
click at [975, 343] on div "$4,766 $3,768 $4,295 $2,639 $2,016 $5,507 $4,970 $3,644 $4,697 $5,123 $4,277 $3…" at bounding box center [1036, 385] width 414 height 480
click at [875, 416] on div "$2,066" at bounding box center [873, 426] width 28 height 25
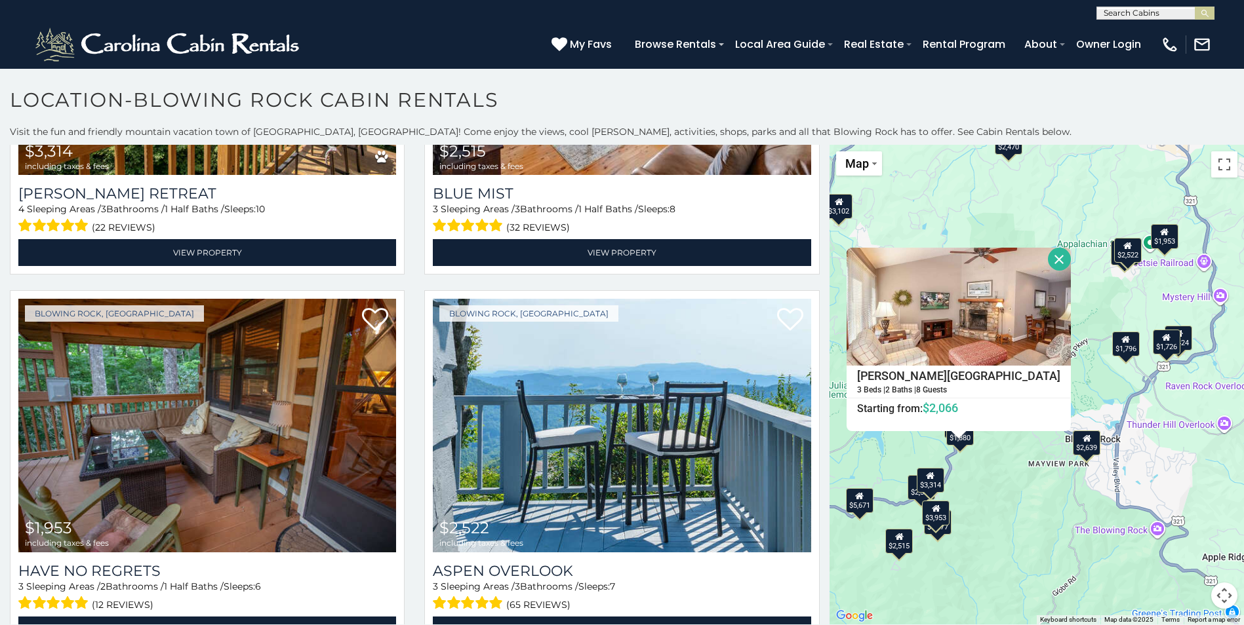
click at [1048, 254] on button "Close" at bounding box center [1059, 259] width 23 height 23
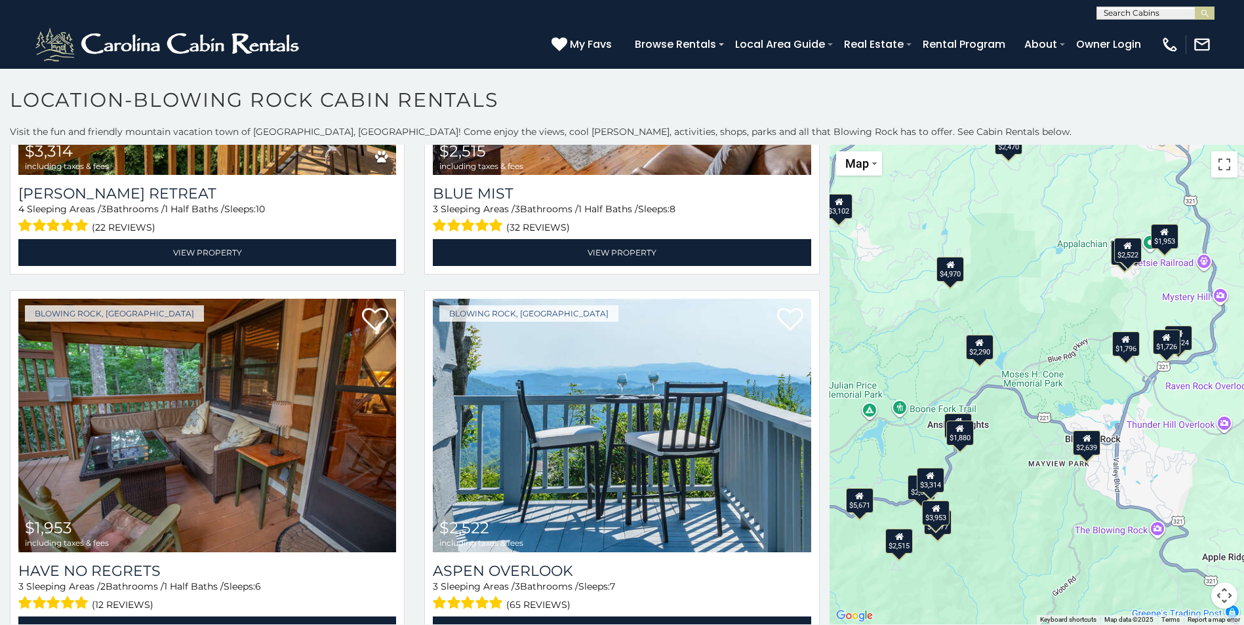
click at [972, 354] on div "$2,290" at bounding box center [979, 347] width 28 height 25
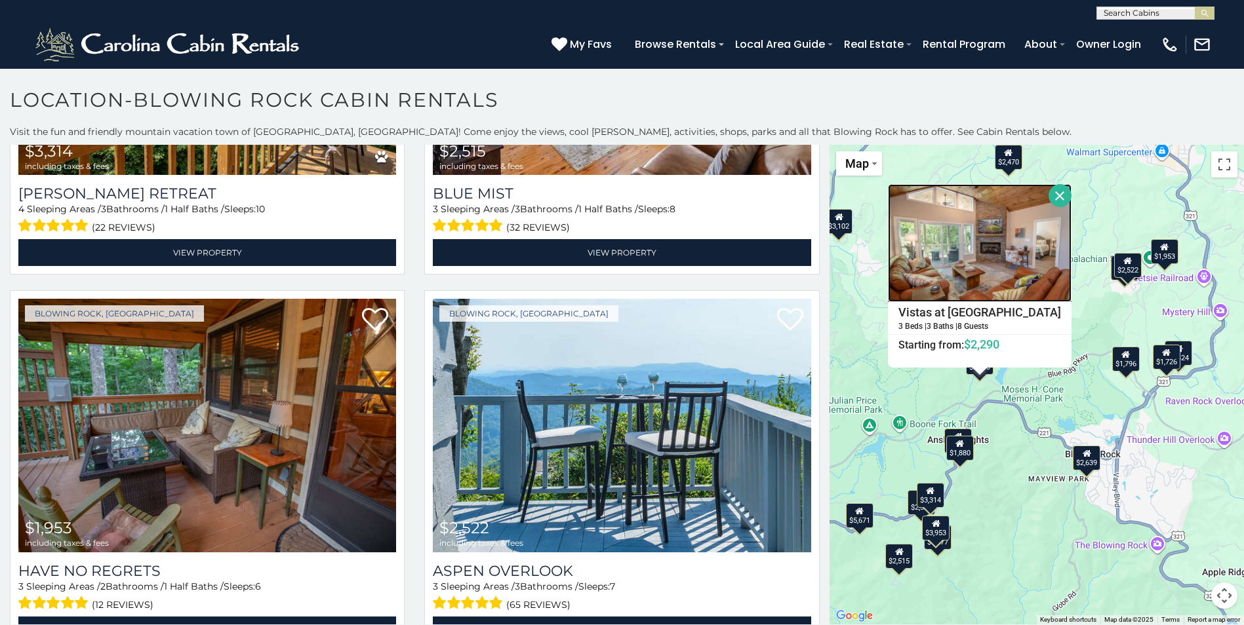
click at [970, 256] on img at bounding box center [980, 243] width 184 height 118
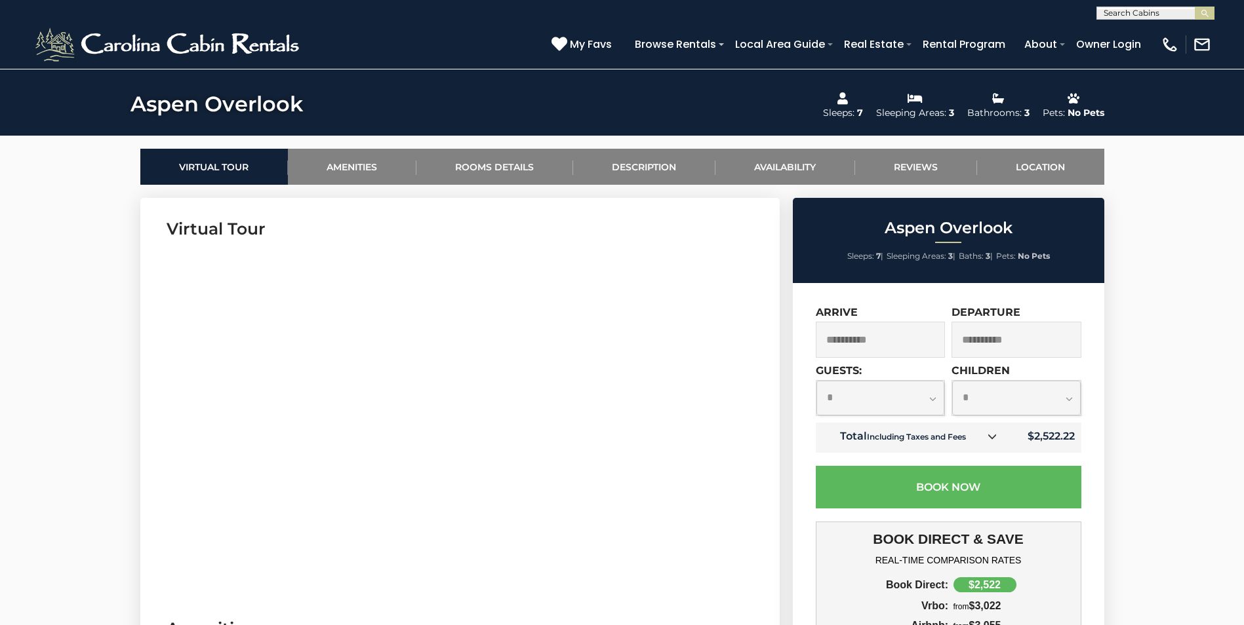
scroll to position [656, 0]
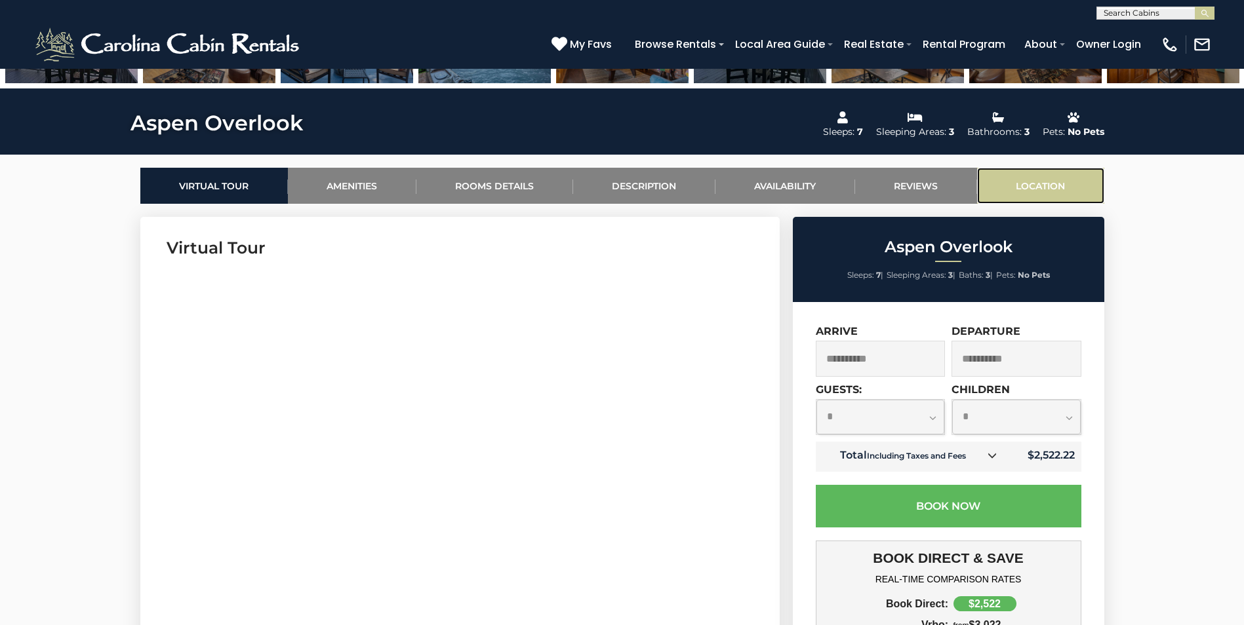
click at [1046, 188] on link "Location" at bounding box center [1040, 186] width 127 height 36
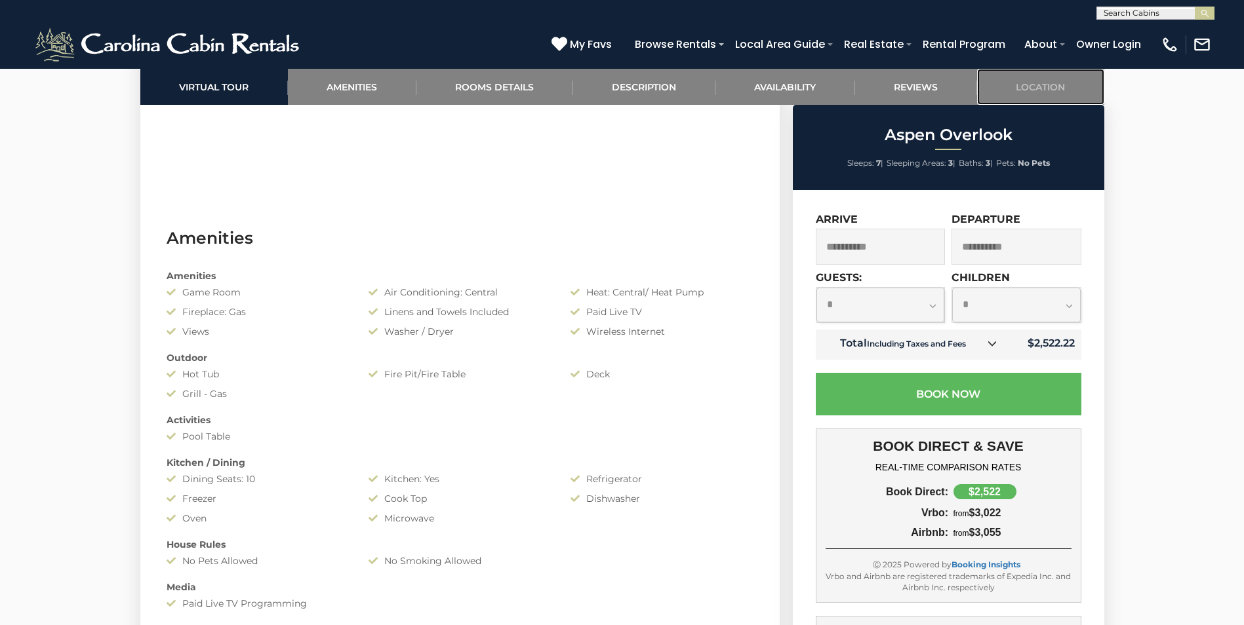
scroll to position [936, 0]
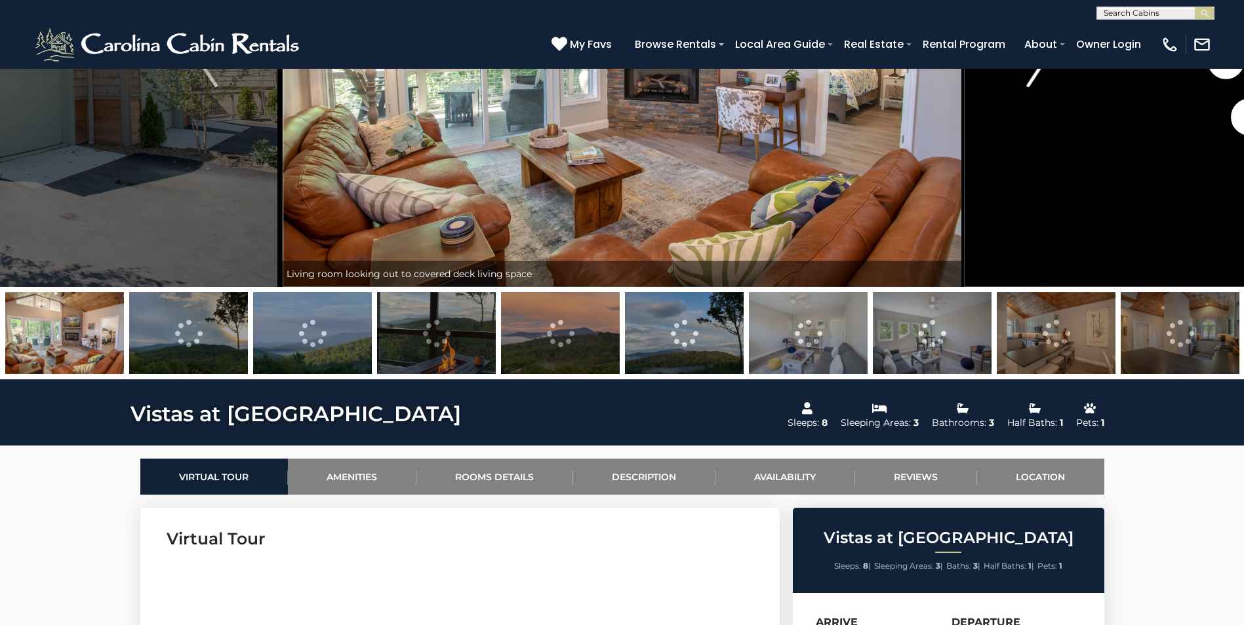
scroll to position [262, 0]
